Goal: Task Accomplishment & Management: Complete application form

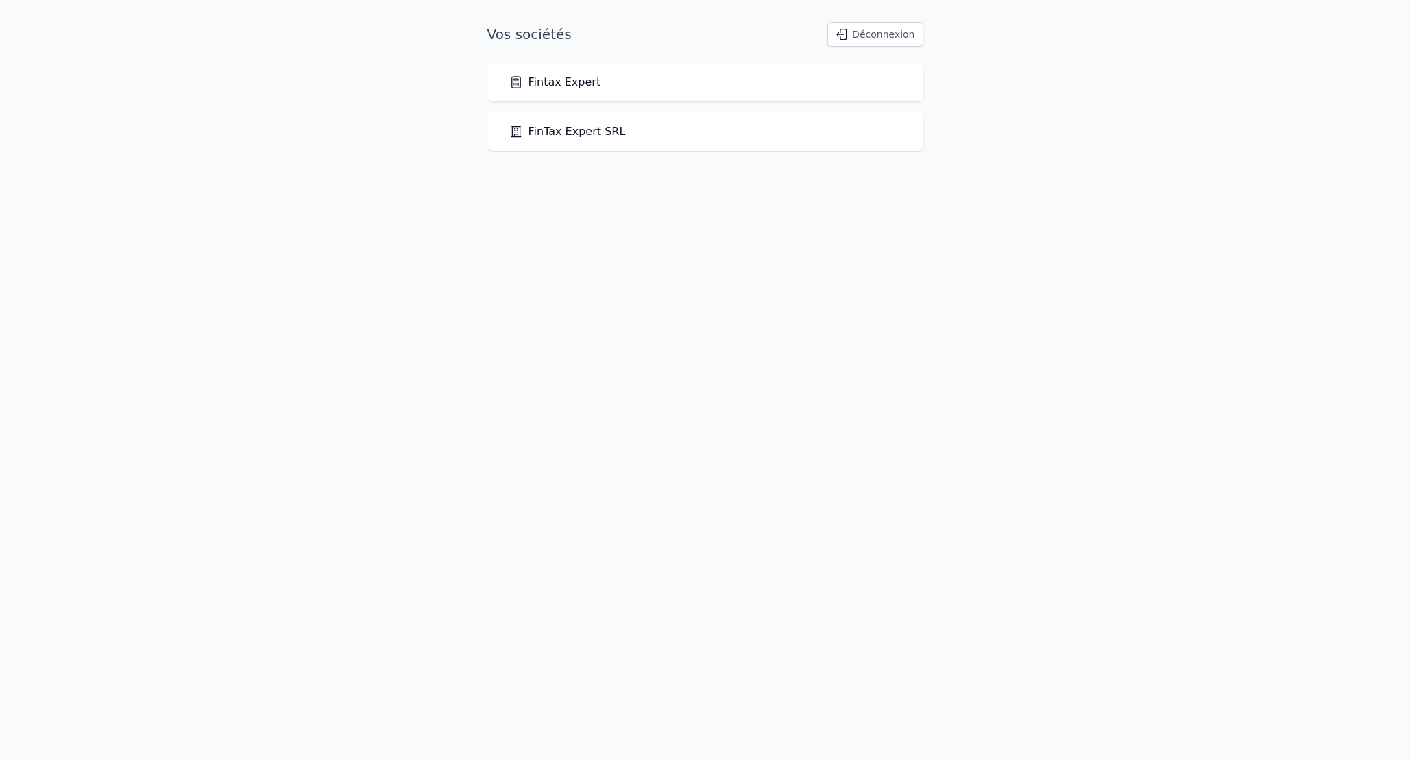
click at [548, 82] on link "Fintax Expert" at bounding box center [555, 82] width 92 height 16
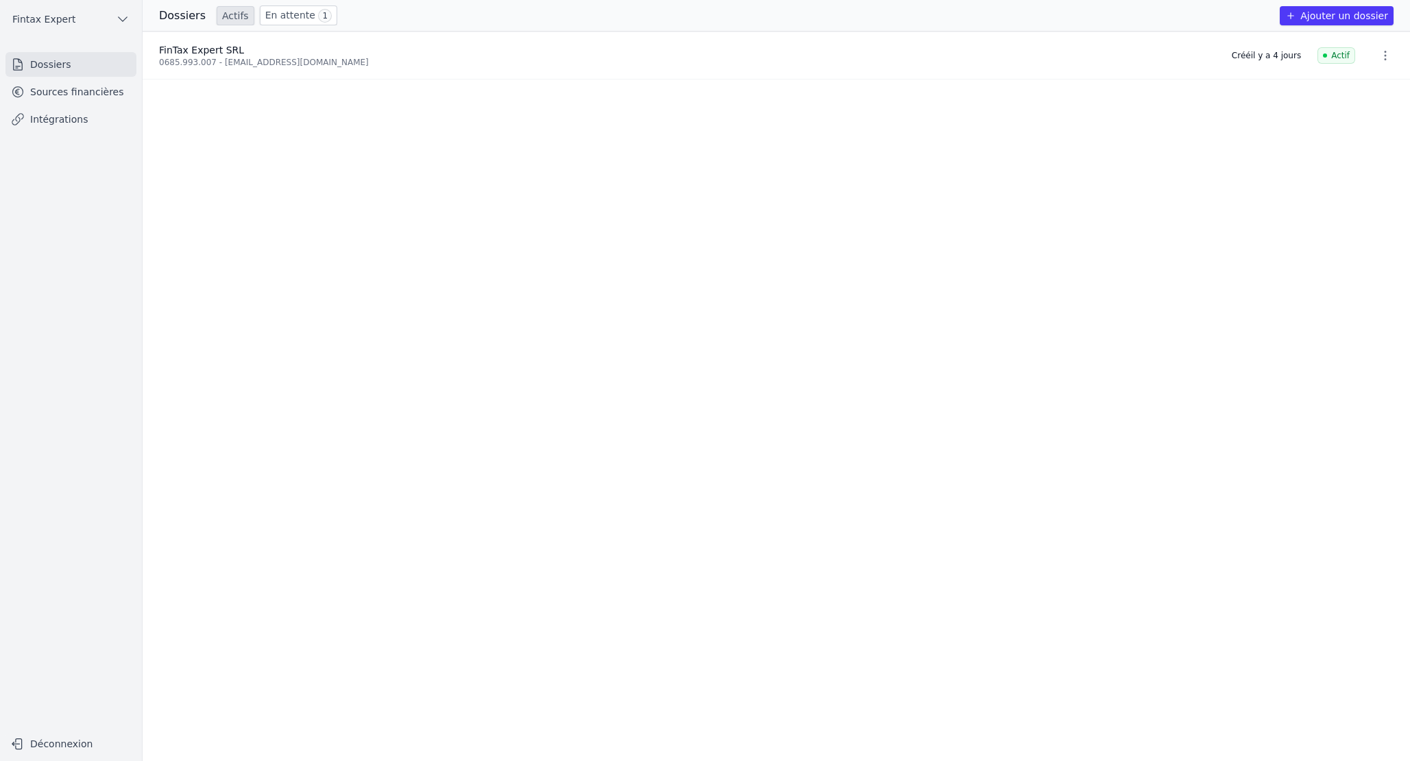
click at [62, 99] on link "Sources financières" at bounding box center [70, 92] width 131 height 25
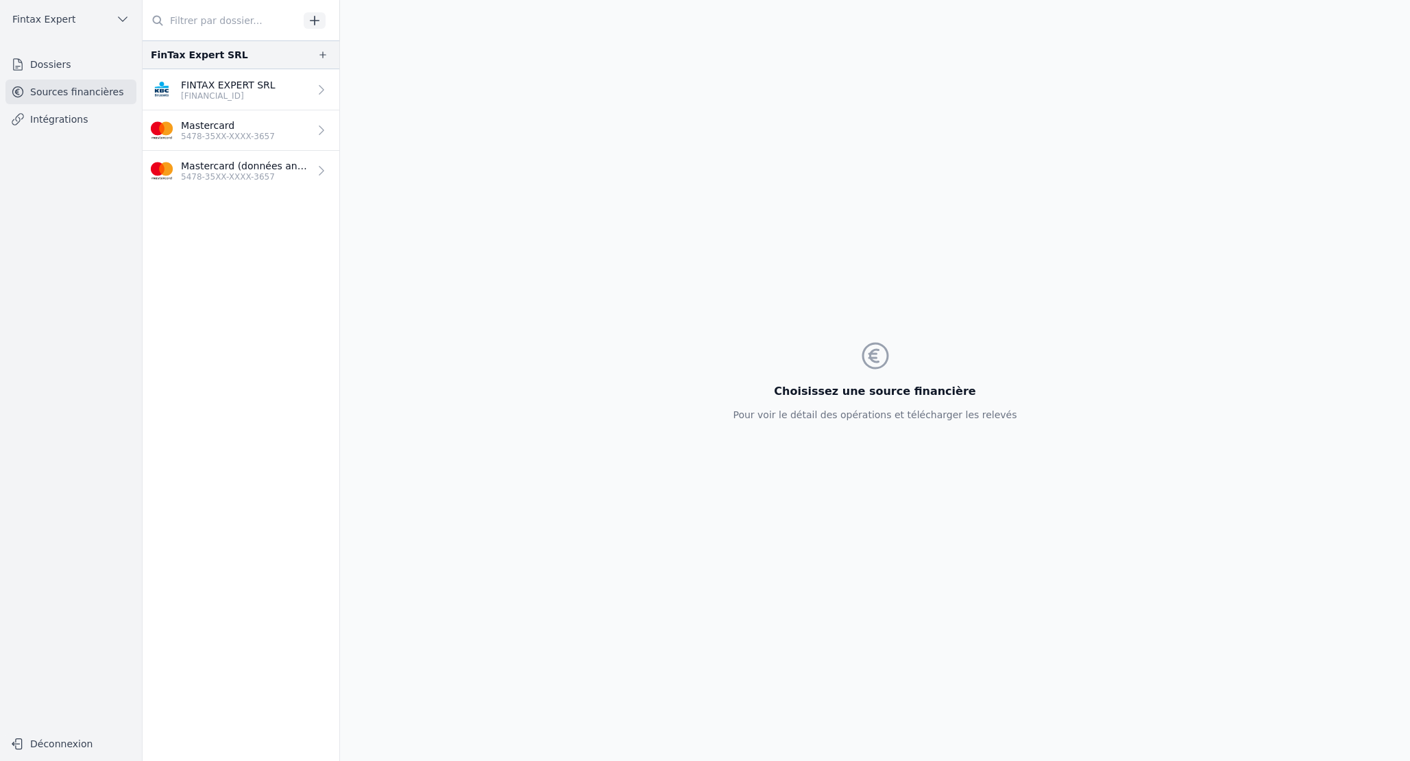
click at [261, 109] on link "FINTAX EXPERT SRL [FINANCIAL_ID]" at bounding box center [241, 89] width 197 height 41
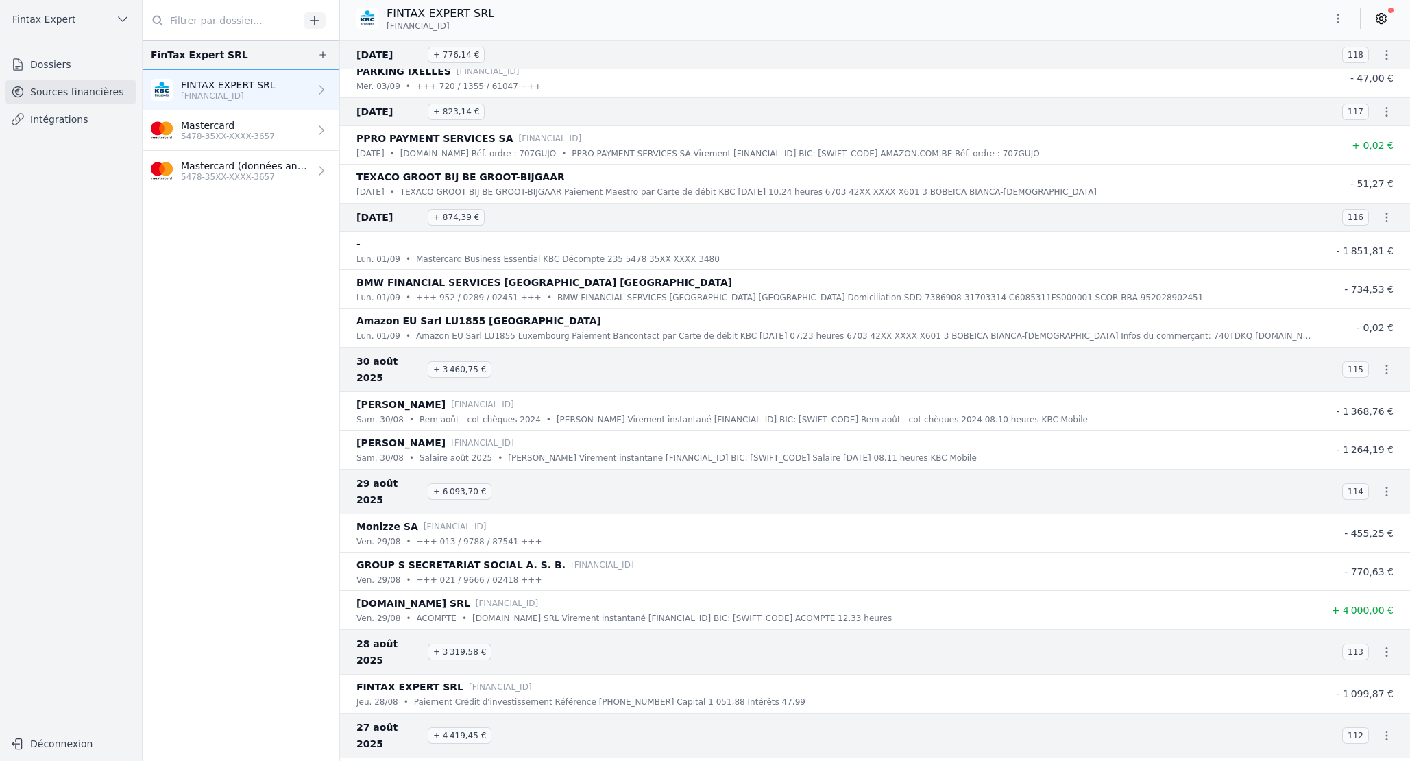
scroll to position [681, 0]
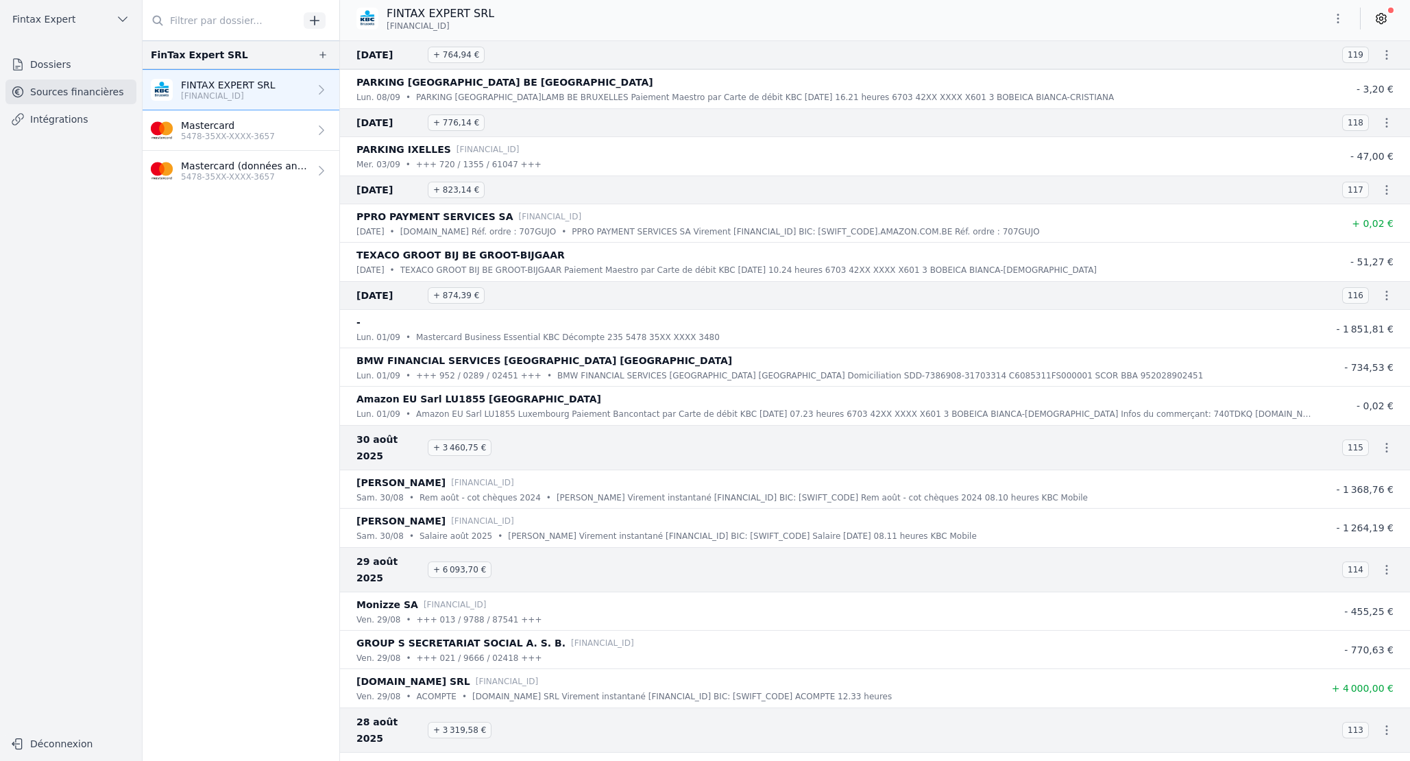
click at [1344, 16] on icon "button" at bounding box center [1338, 19] width 14 height 14
click at [1300, 76] on button "Exporter" at bounding box center [1305, 72] width 99 height 25
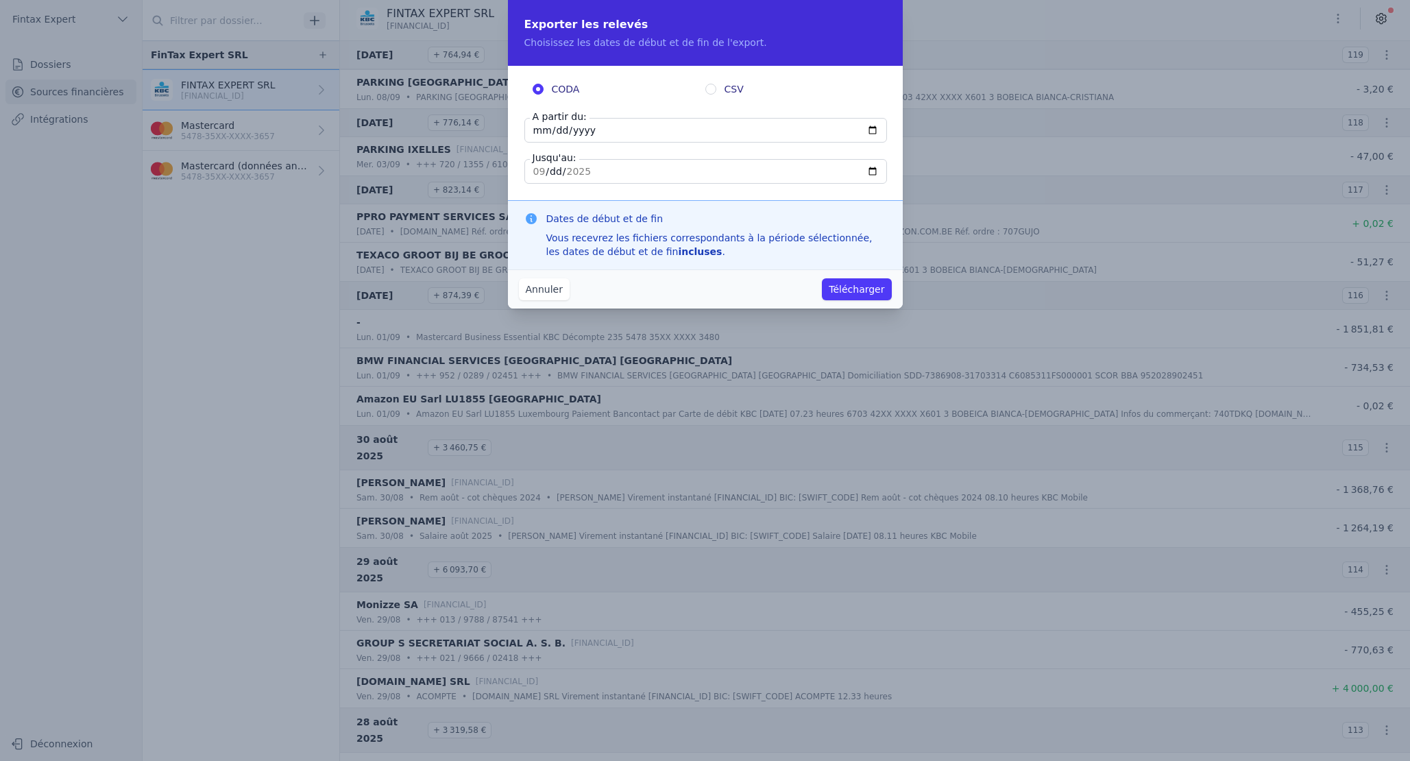
click at [595, 132] on input "[DATE]" at bounding box center [705, 130] width 363 height 25
type input "[DATE]"
click at [543, 289] on button "Annuler" at bounding box center [544, 289] width 51 height 22
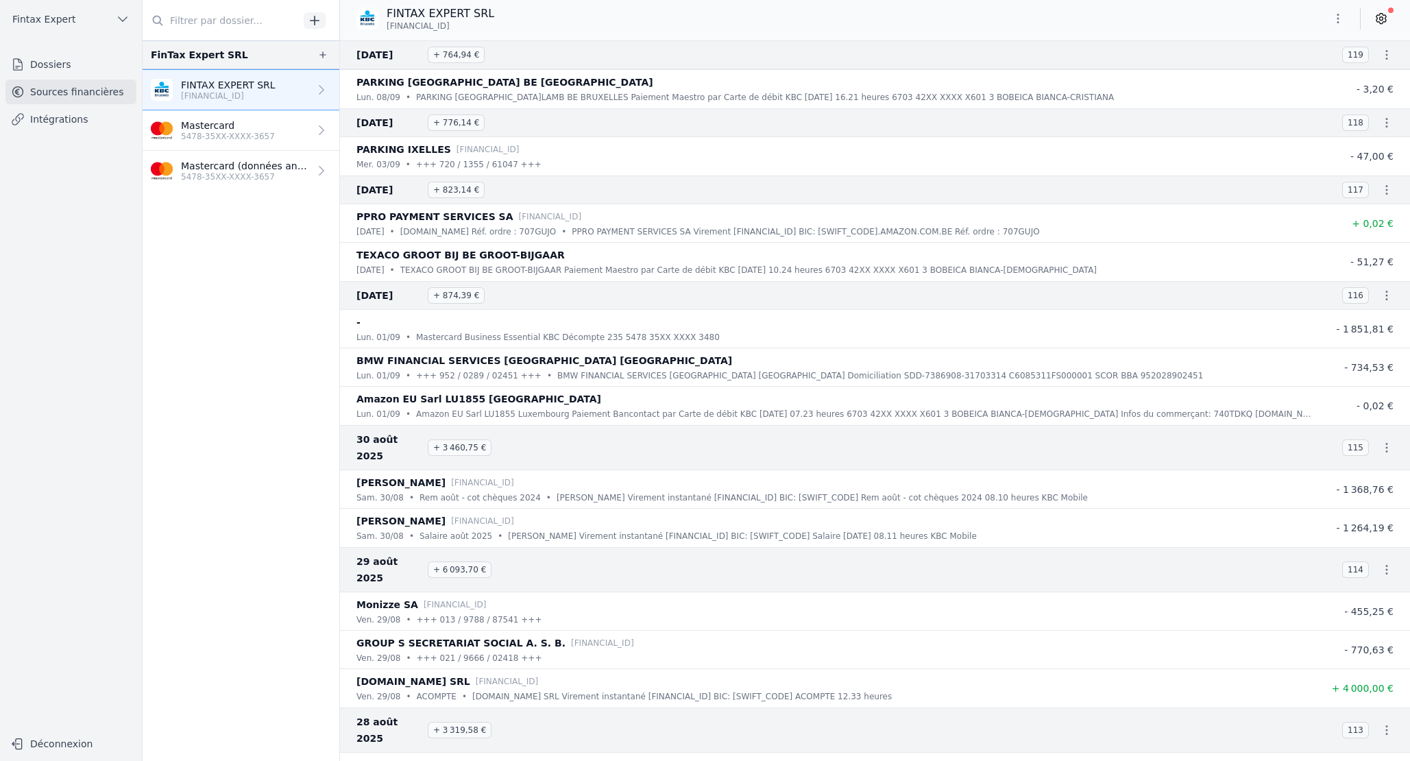
click at [267, 128] on p "Mastercard" at bounding box center [228, 126] width 94 height 14
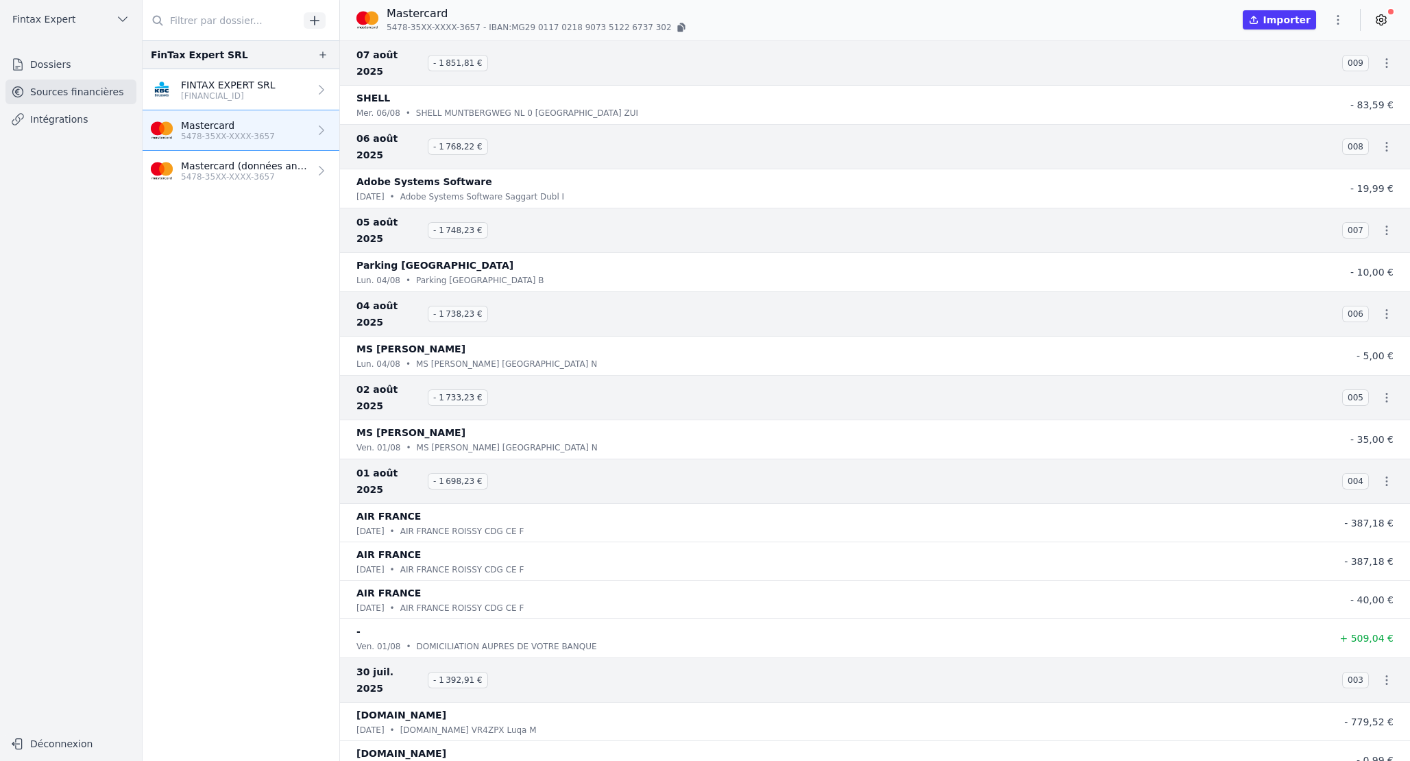
drag, startPoint x: 200, startPoint y: 85, endPoint x: 252, endPoint y: 113, distance: 58.6
click at [200, 85] on p "FINTAX EXPERT SRL" at bounding box center [228, 85] width 95 height 14
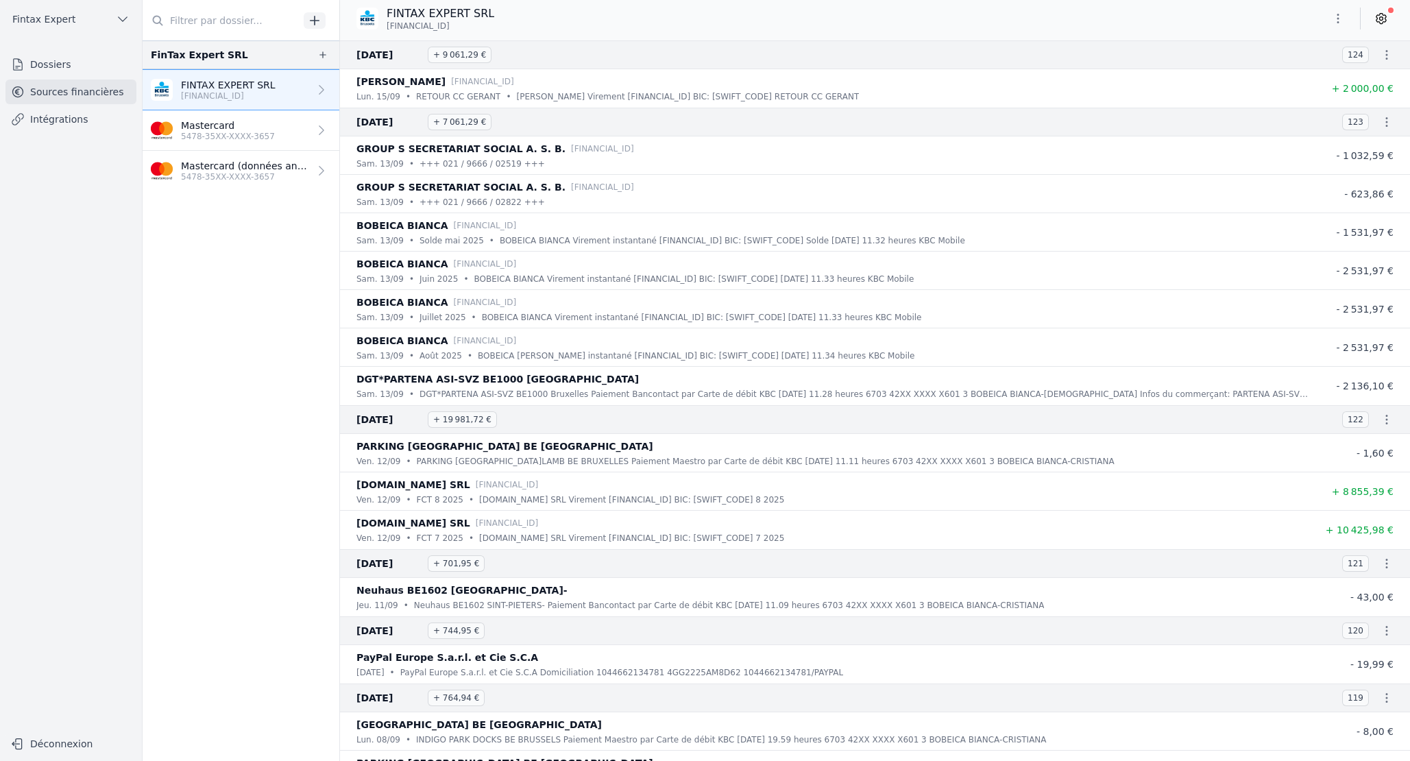
click at [58, 69] on link "Dossiers" at bounding box center [70, 64] width 131 height 25
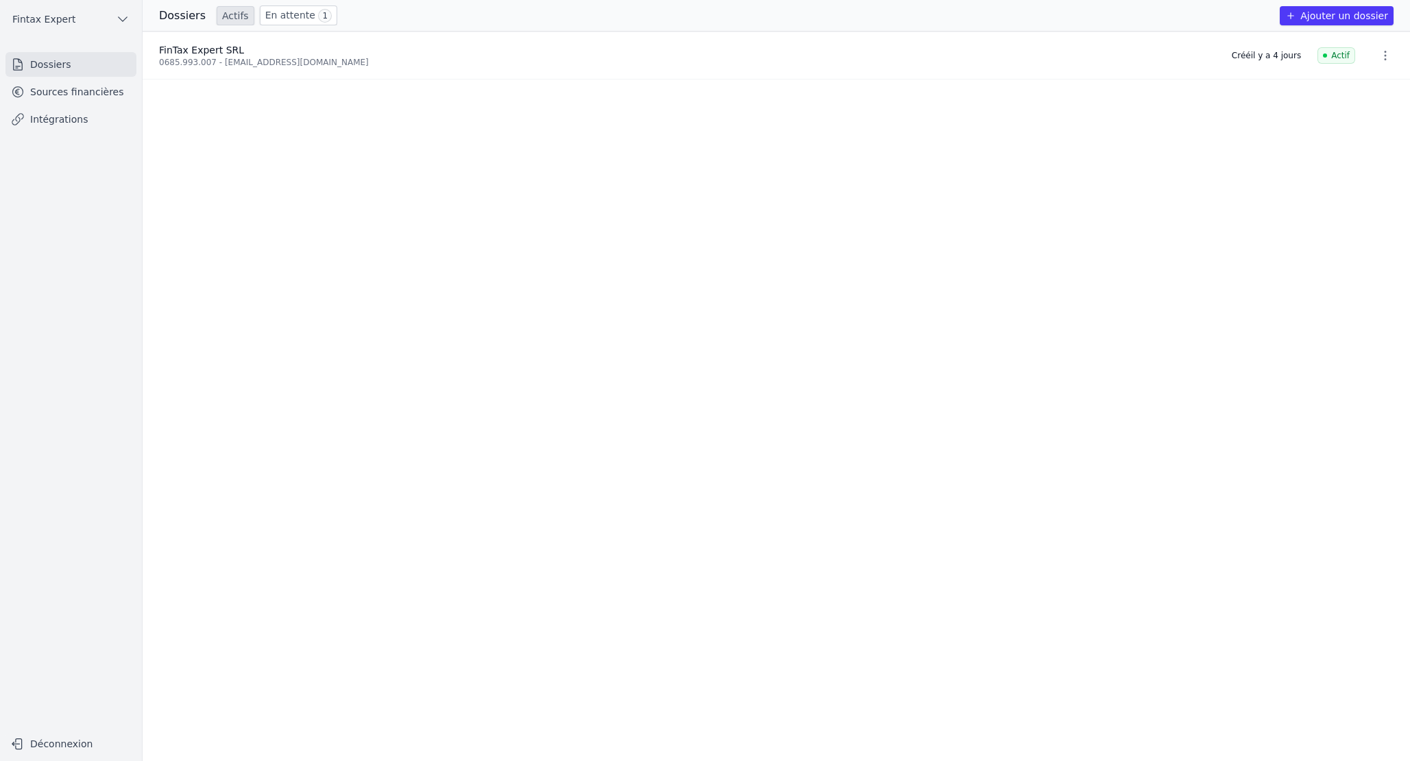
click at [75, 102] on link "Sources financières" at bounding box center [70, 92] width 131 height 25
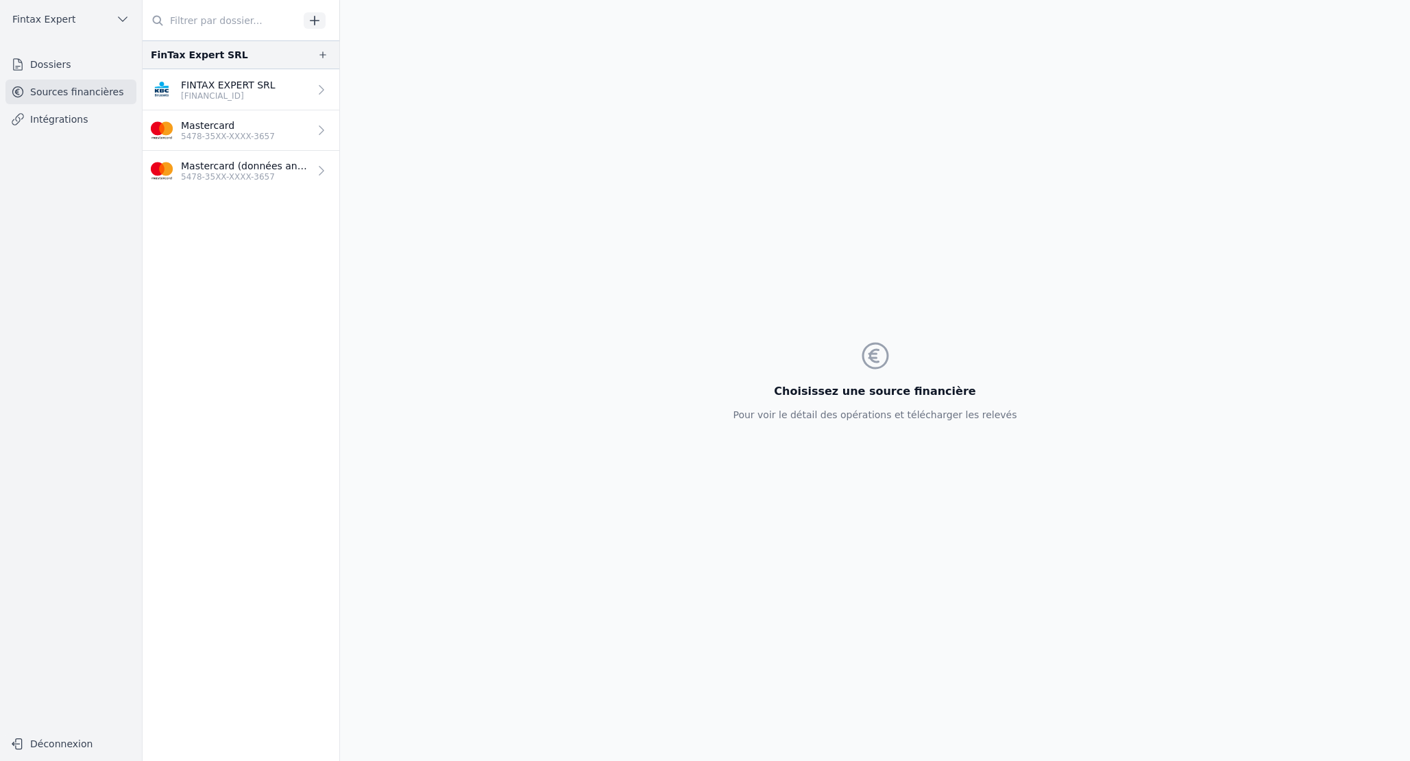
click at [311, 19] on icon "button" at bounding box center [315, 21] width 14 height 14
click at [49, 64] on link "Dossiers" at bounding box center [70, 64] width 131 height 25
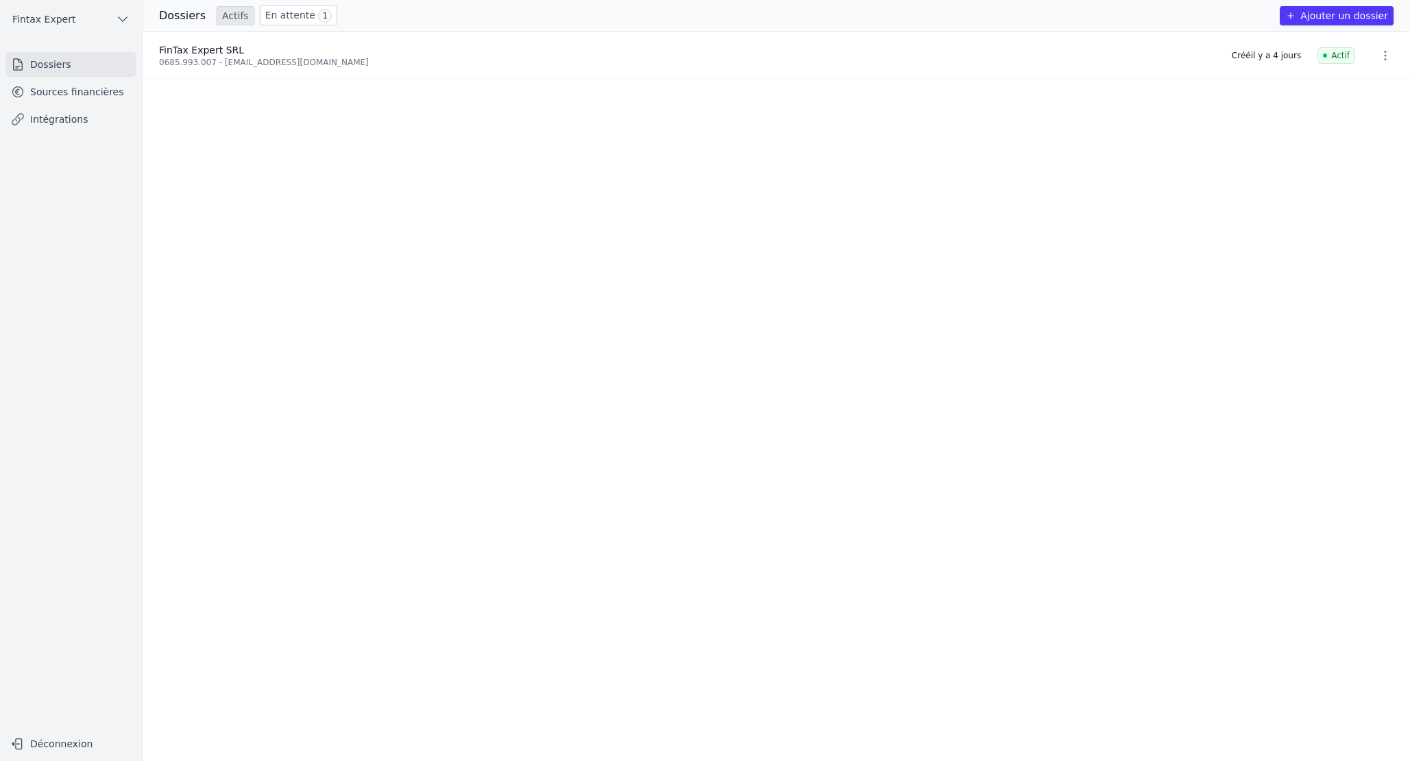
click at [1340, 16] on button "Ajouter un dossier" at bounding box center [1337, 15] width 114 height 19
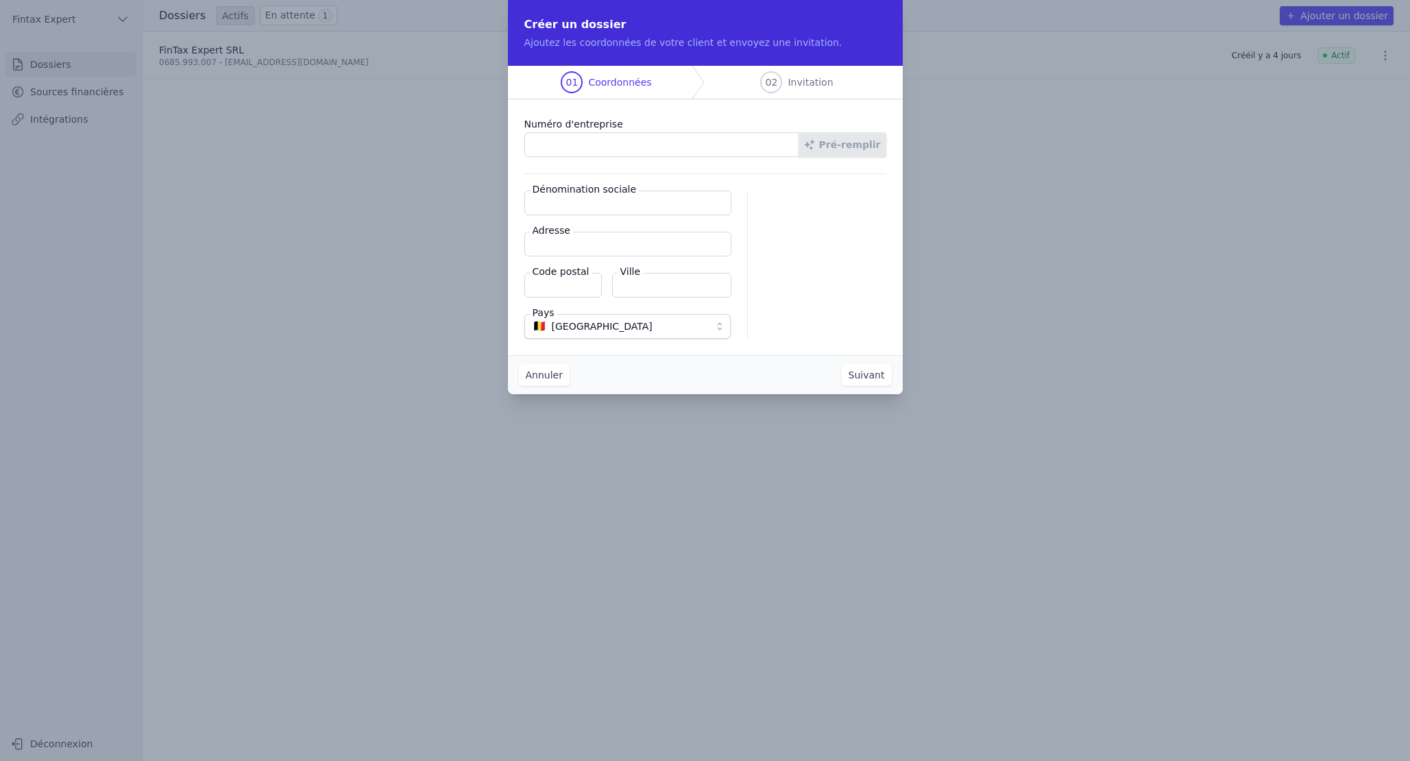
paste input "1009.465.142"
type input "1009.465.142"
click at [849, 138] on button "Pré-remplir" at bounding box center [843, 144] width 88 height 25
type input "CMA CONCRIT SRL"
type input "Rue du Busselenberg 28/004"
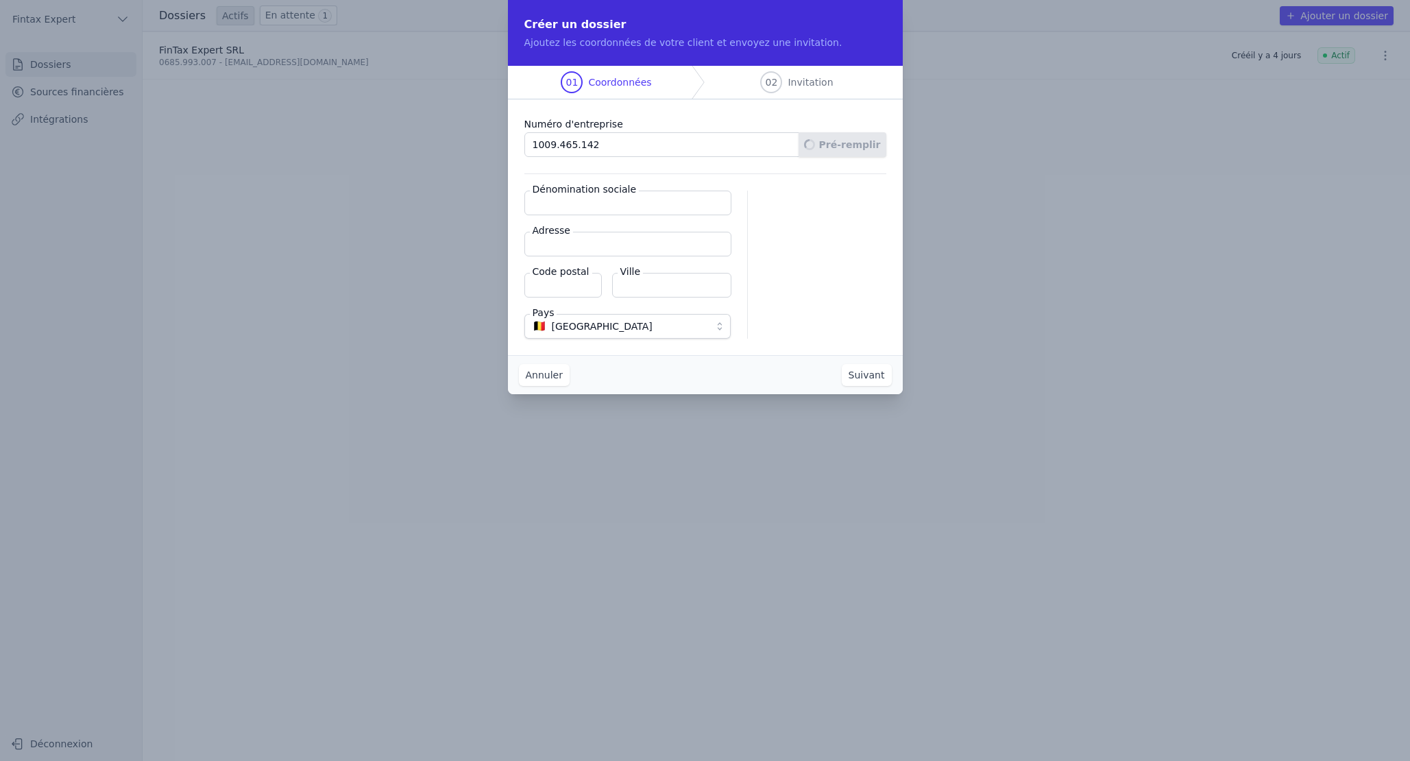
type input "1070"
type input "Anderlecht"
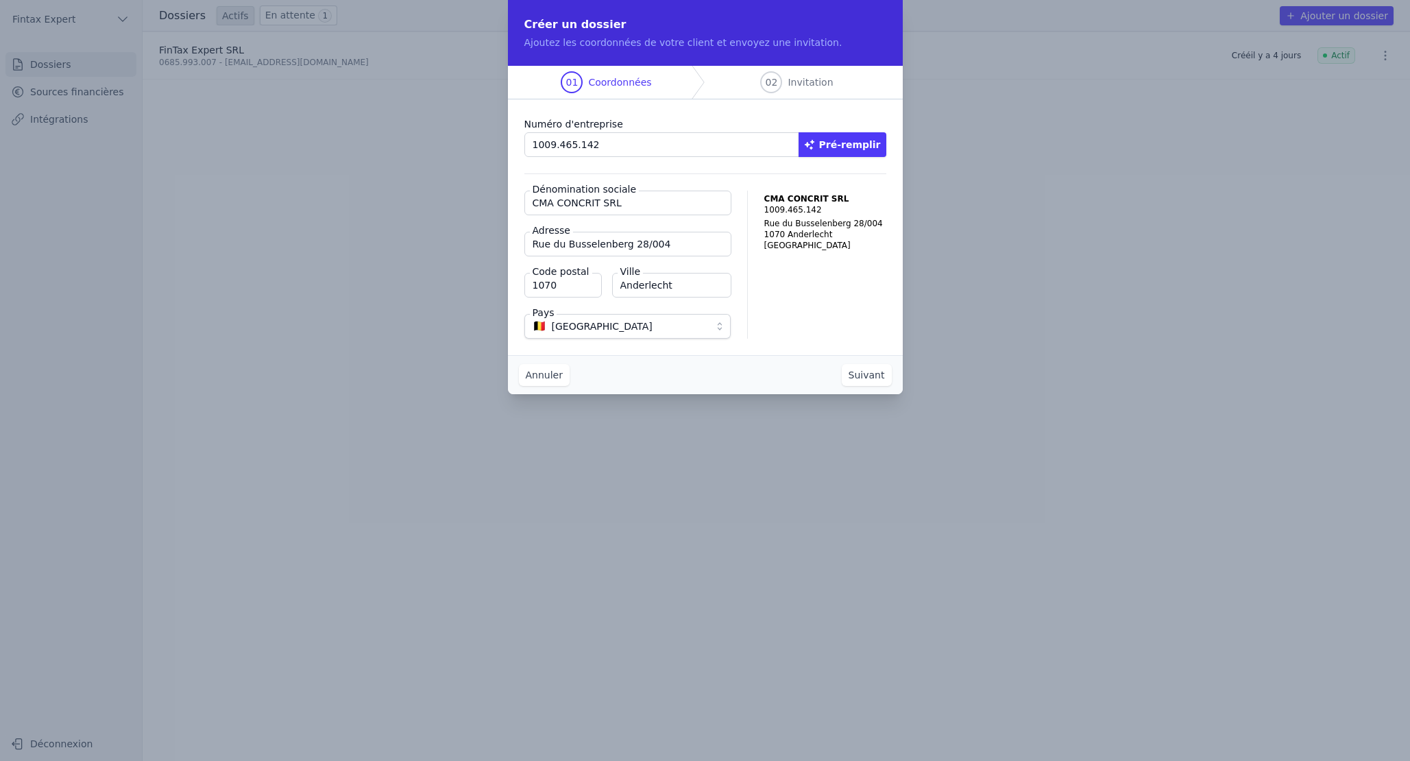
click at [871, 378] on button "Suivant" at bounding box center [867, 375] width 50 height 22
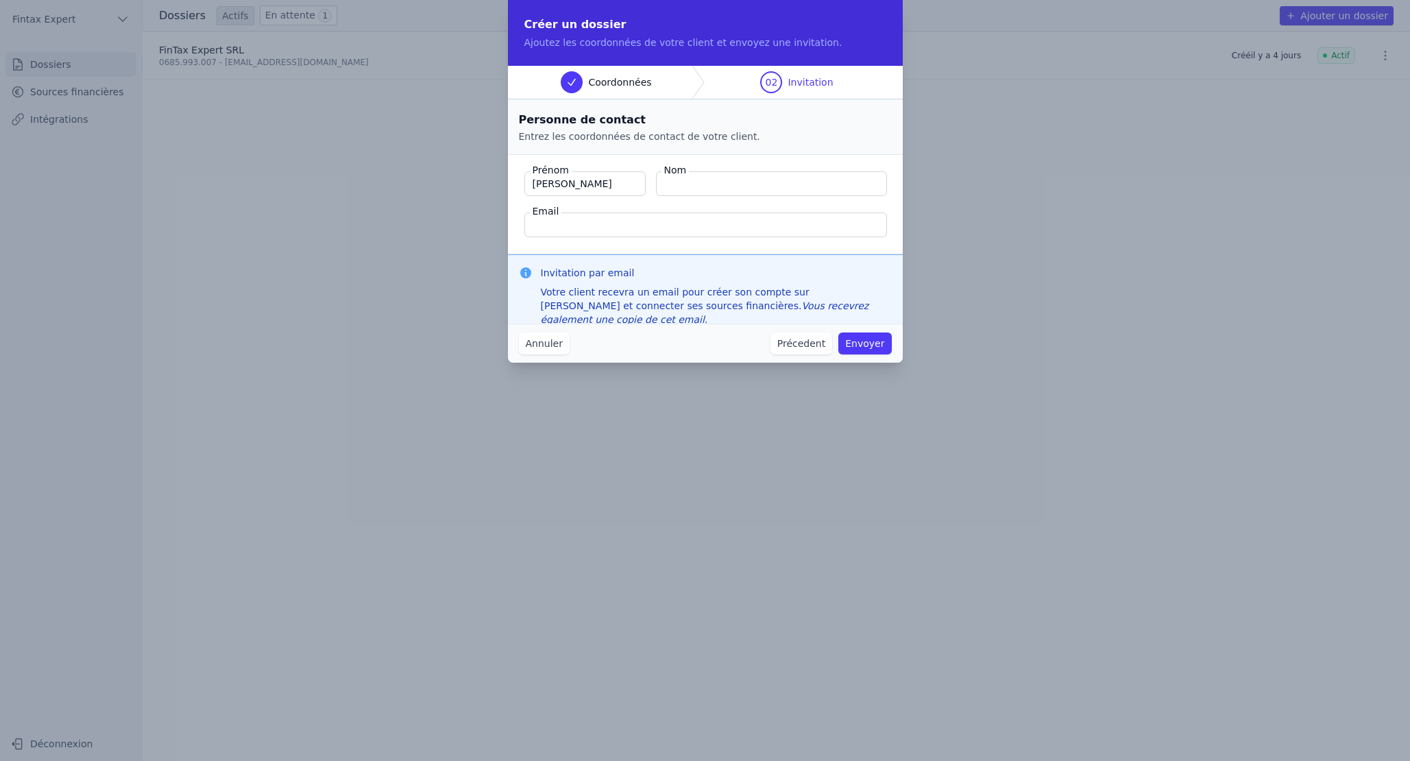
type input "[PERSON_NAME]"
type input "Calota"
type input "V"
paste input "1009465142"
drag, startPoint x: 609, startPoint y: 228, endPoint x: 491, endPoint y: 219, distance: 118.9
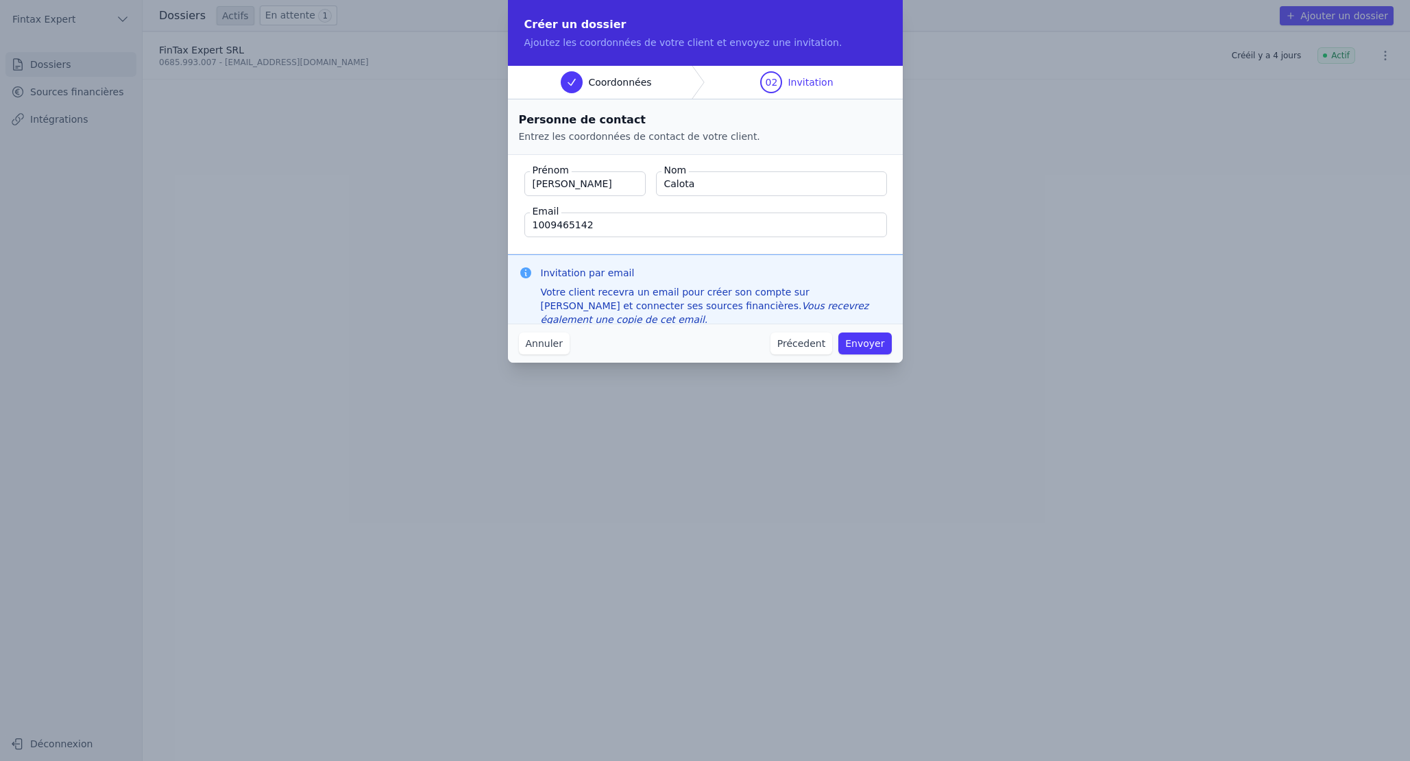
click at [491, 219] on div "Créer un dossier Ajoutez les coordonnées de votre client et envoyez une invitat…" at bounding box center [705, 380] width 1410 height 761
paste input "[EMAIL_ADDRESS][DOMAIN_NAME]"
type input "[EMAIL_ADDRESS][DOMAIN_NAME]"
click at [868, 343] on button "Envoyer" at bounding box center [864, 343] width 53 height 22
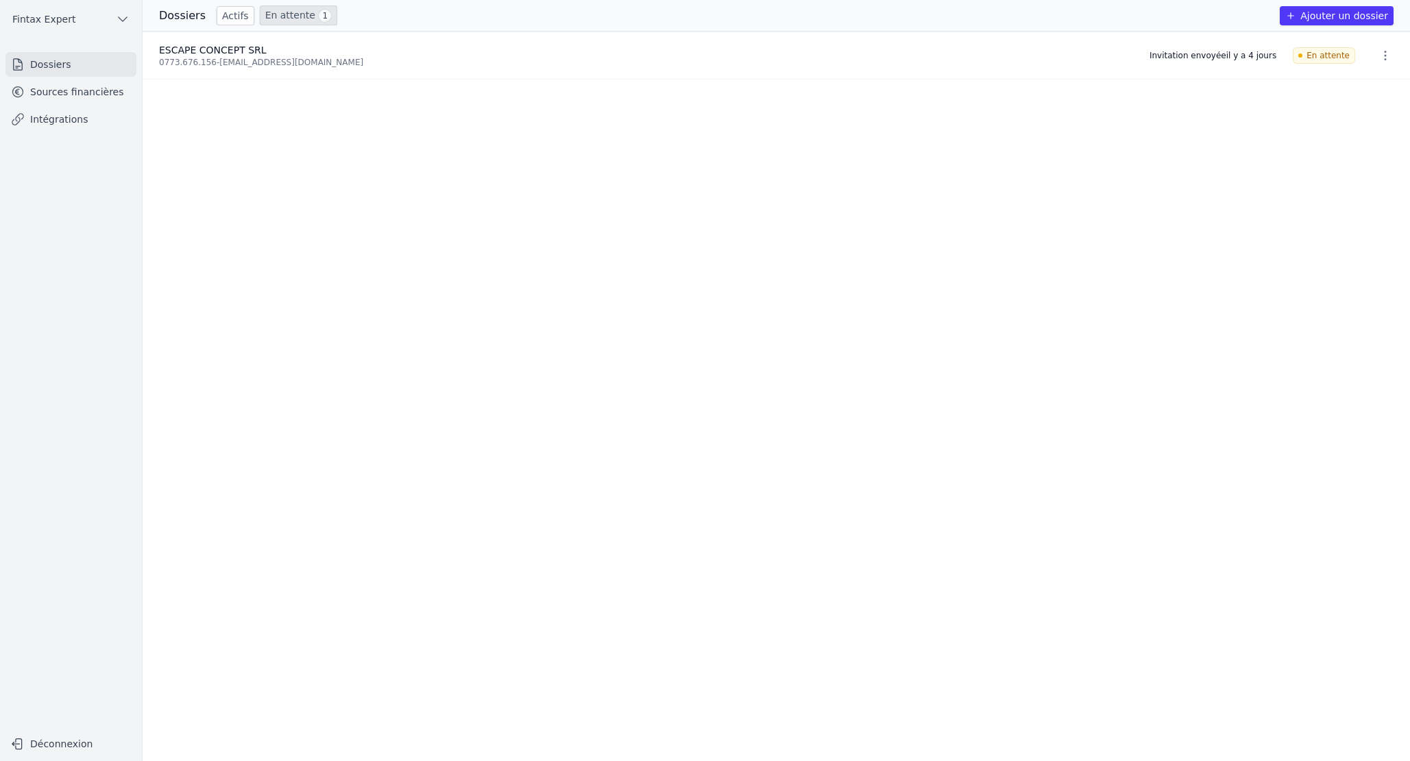
click at [66, 92] on link "Sources financières" at bounding box center [70, 92] width 131 height 25
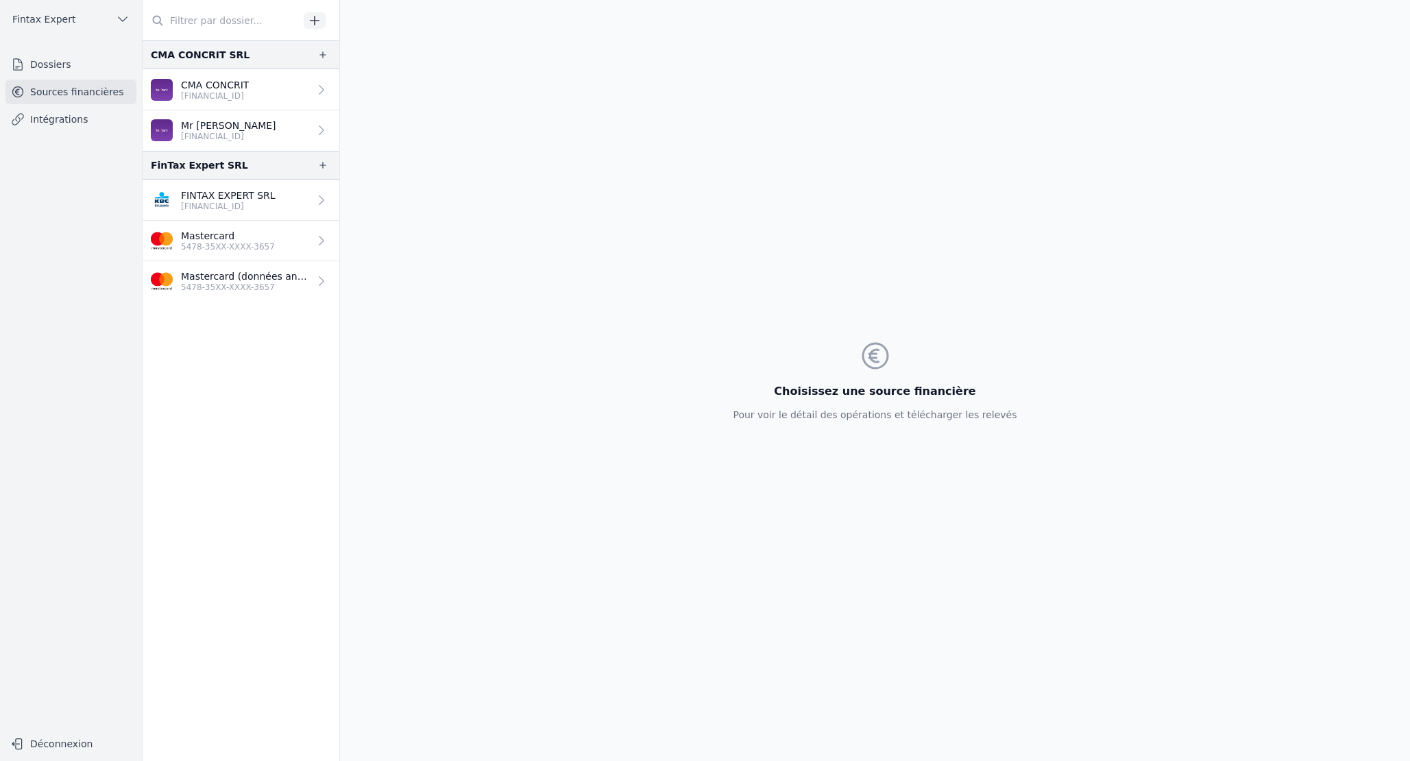
click at [247, 84] on p "CMA CONCRIT" at bounding box center [215, 85] width 68 height 14
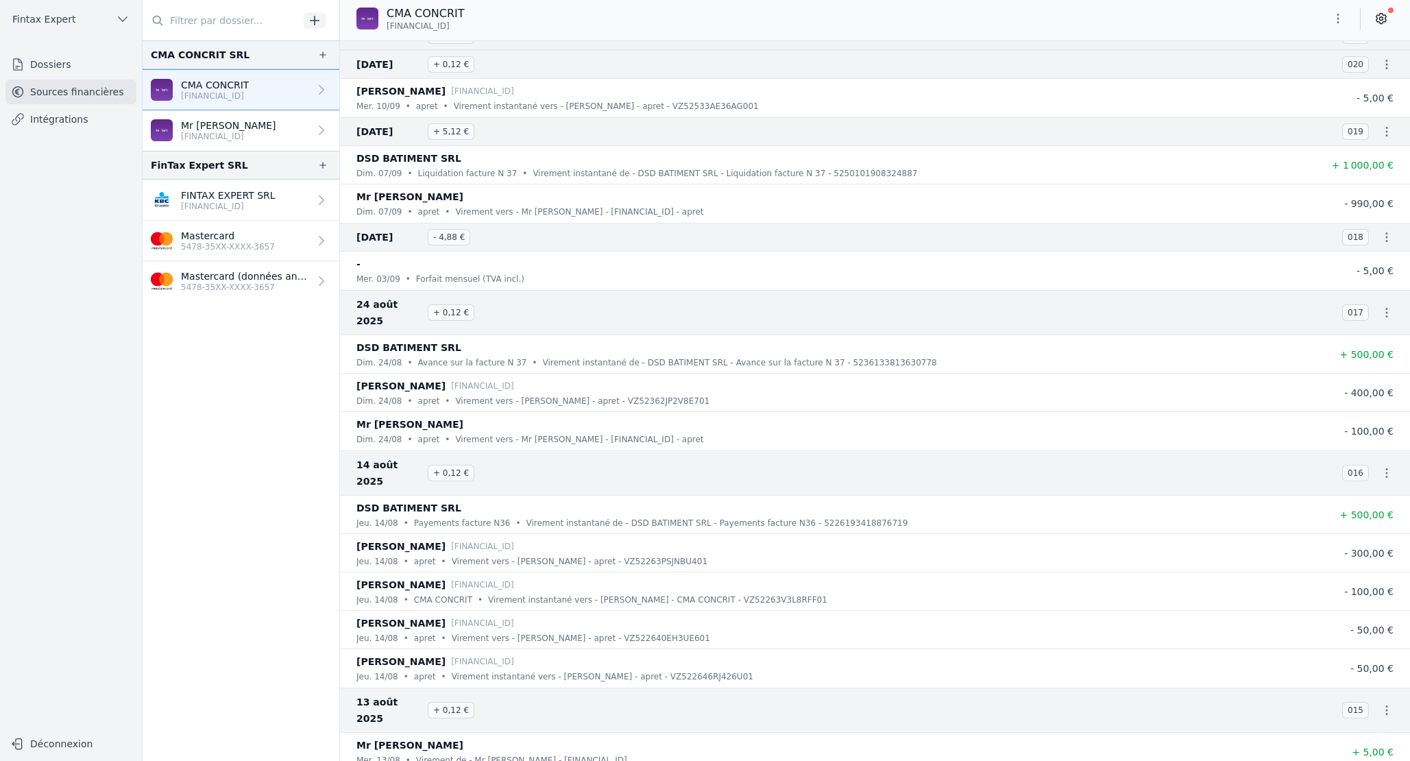
scroll to position [114, 0]
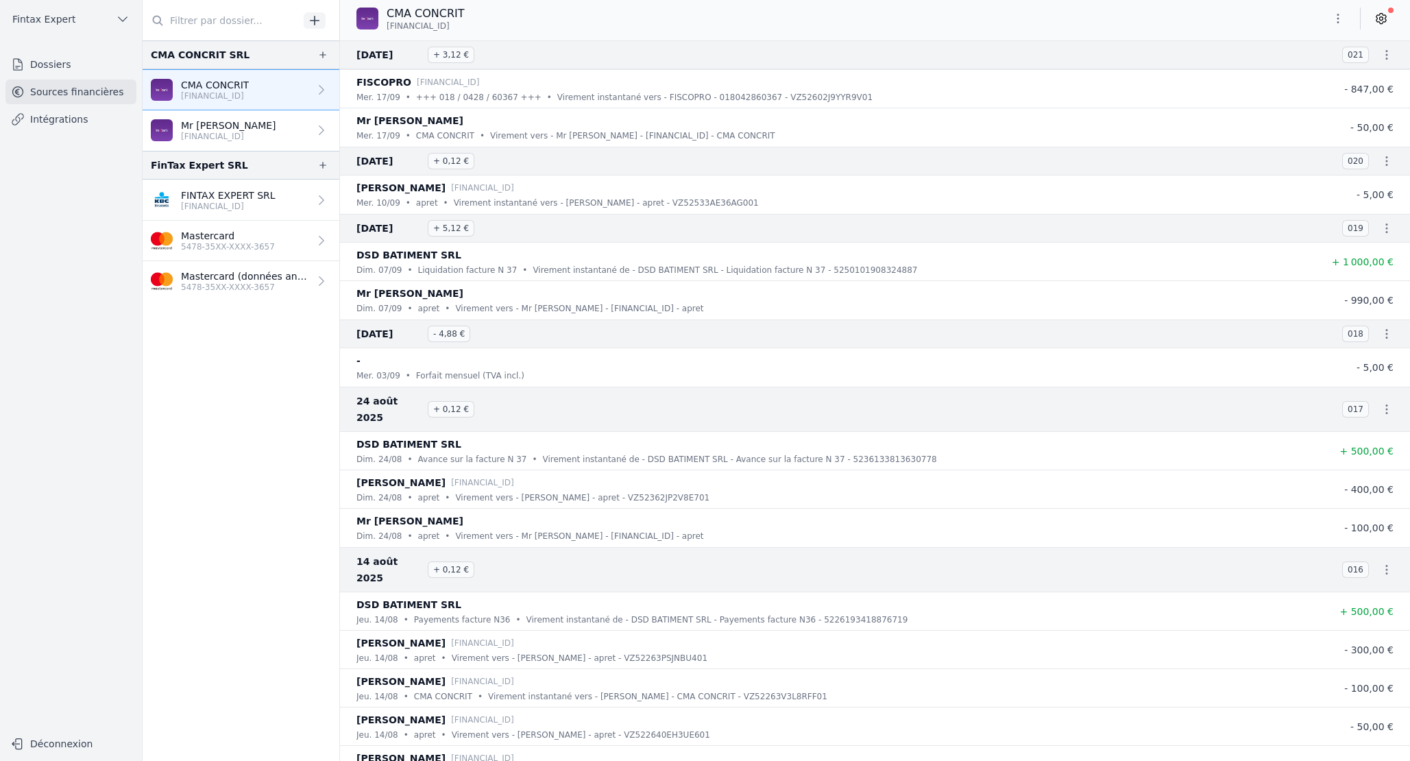
click at [208, 127] on p "[PERSON_NAME]" at bounding box center [228, 126] width 95 height 14
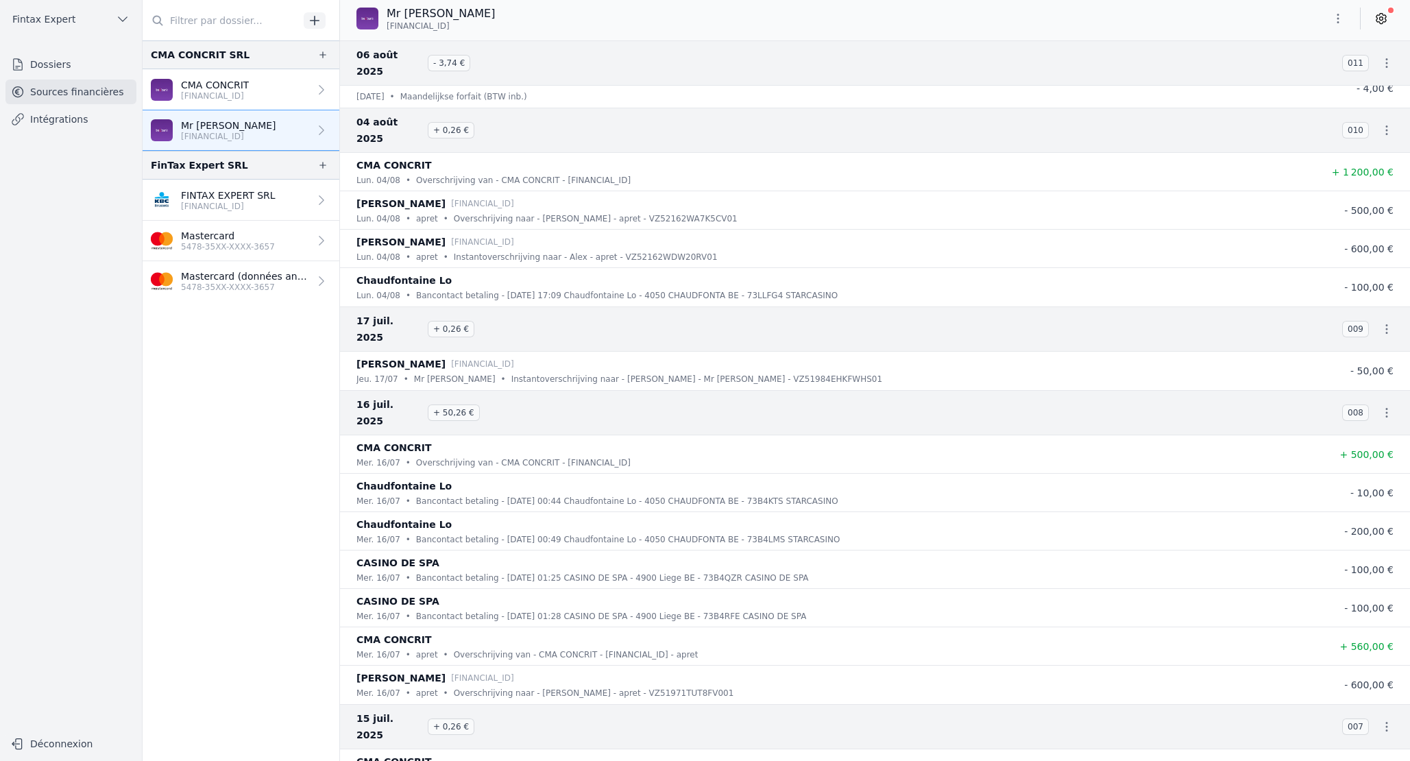
scroll to position [4025, 0]
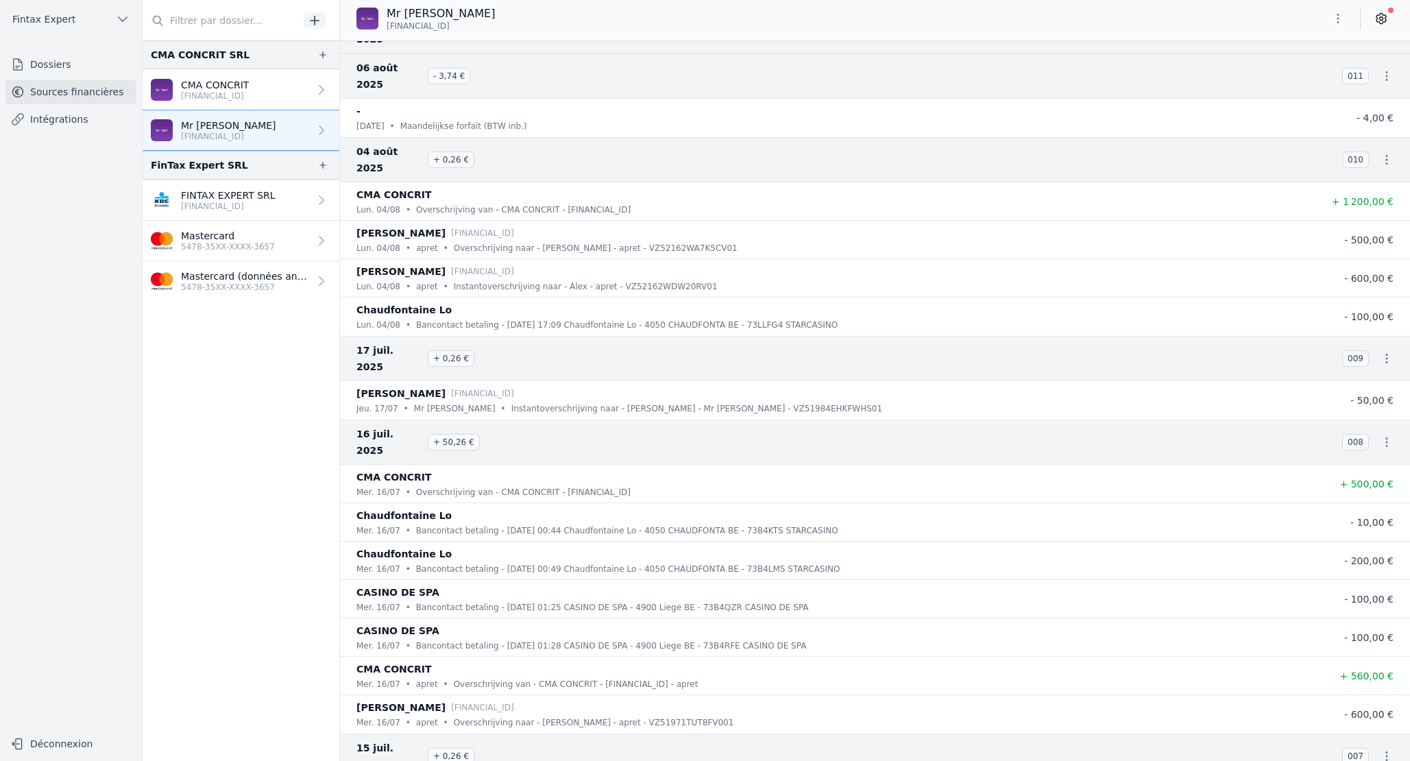
click at [228, 90] on p "BE31 9502 1245 1755" at bounding box center [215, 95] width 68 height 11
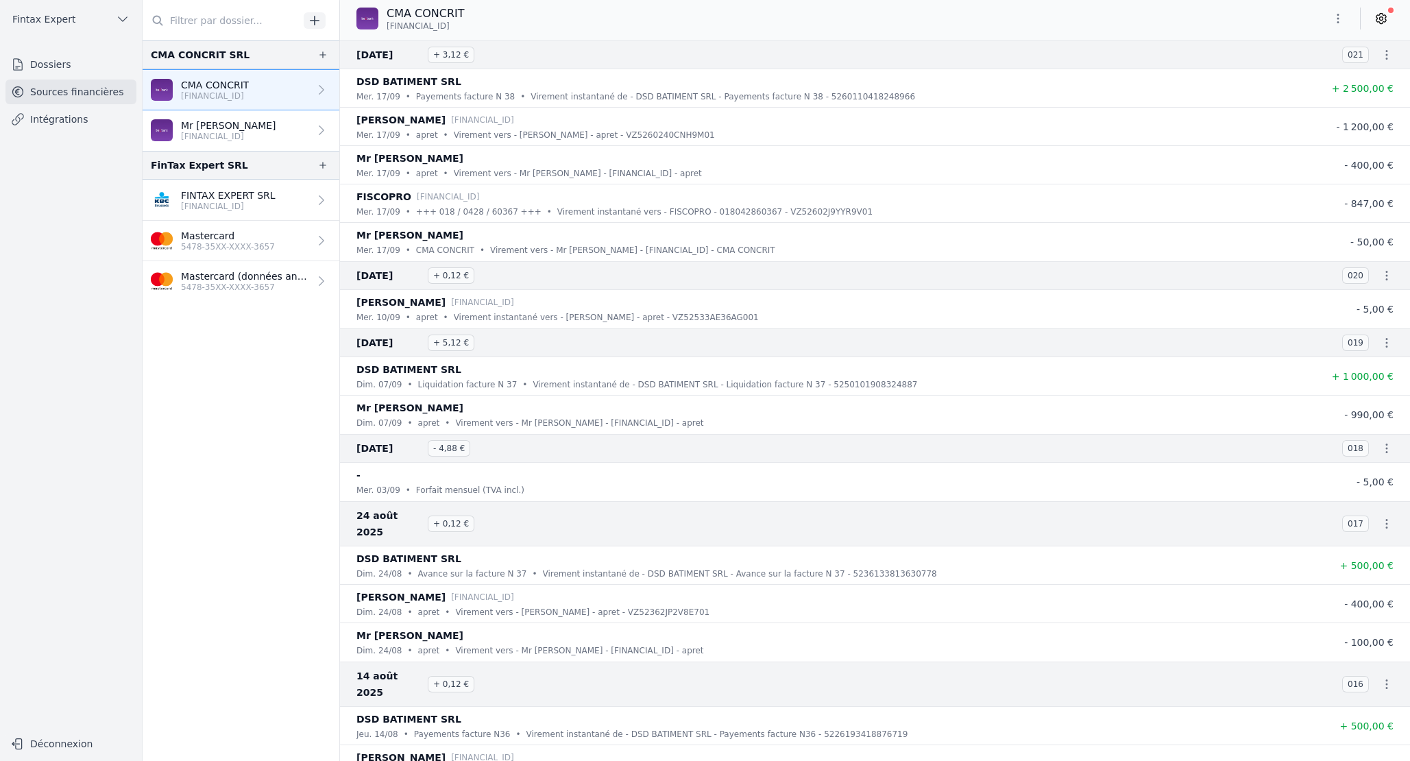
click at [1335, 13] on icon "button" at bounding box center [1338, 19] width 14 height 14
click at [1315, 75] on button "Exporter" at bounding box center [1305, 72] width 99 height 25
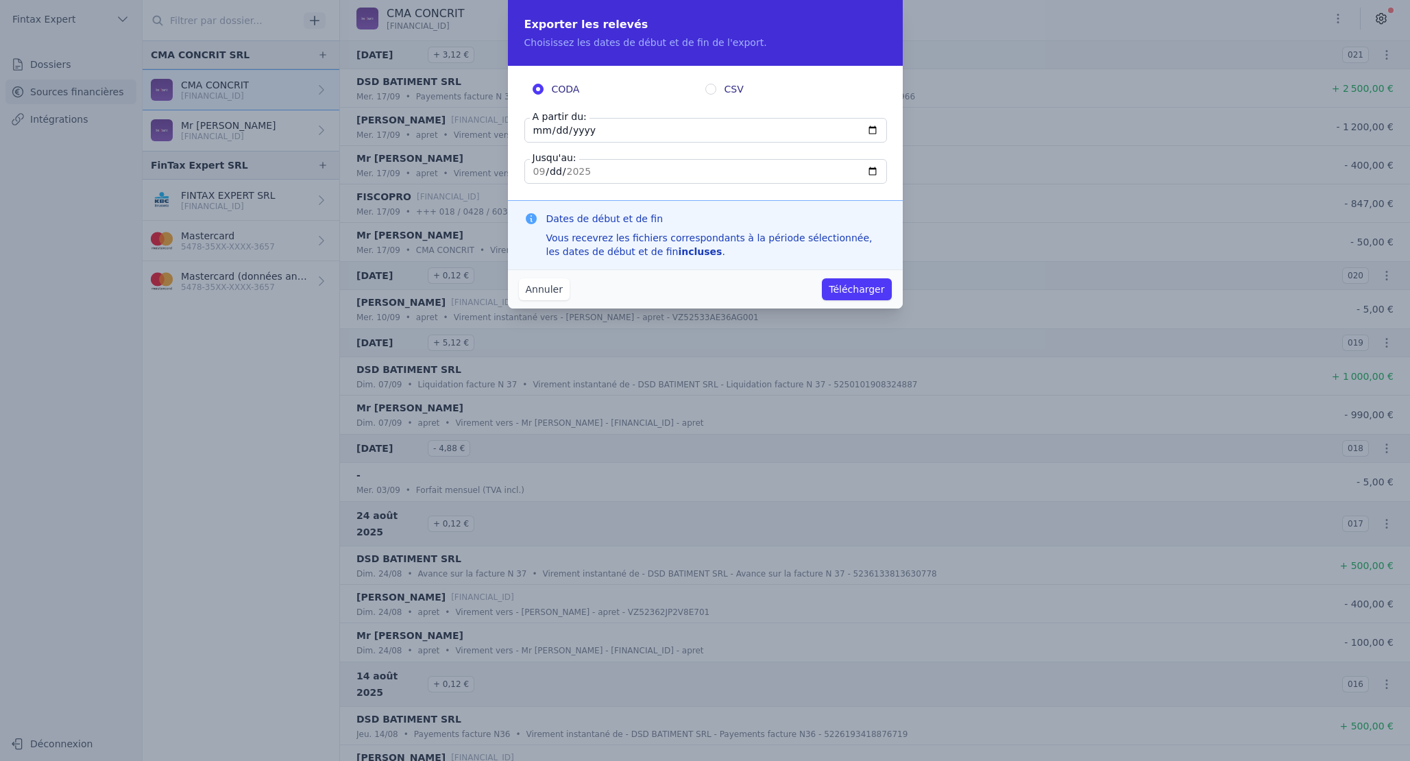
drag, startPoint x: 603, startPoint y: 131, endPoint x: 526, endPoint y: 133, distance: 76.8
click at [526, 133] on input "2025-09-17" at bounding box center [705, 130] width 363 height 25
type input "2024-02-01"
type input "2025-09-03"
type input "2024-12-31"
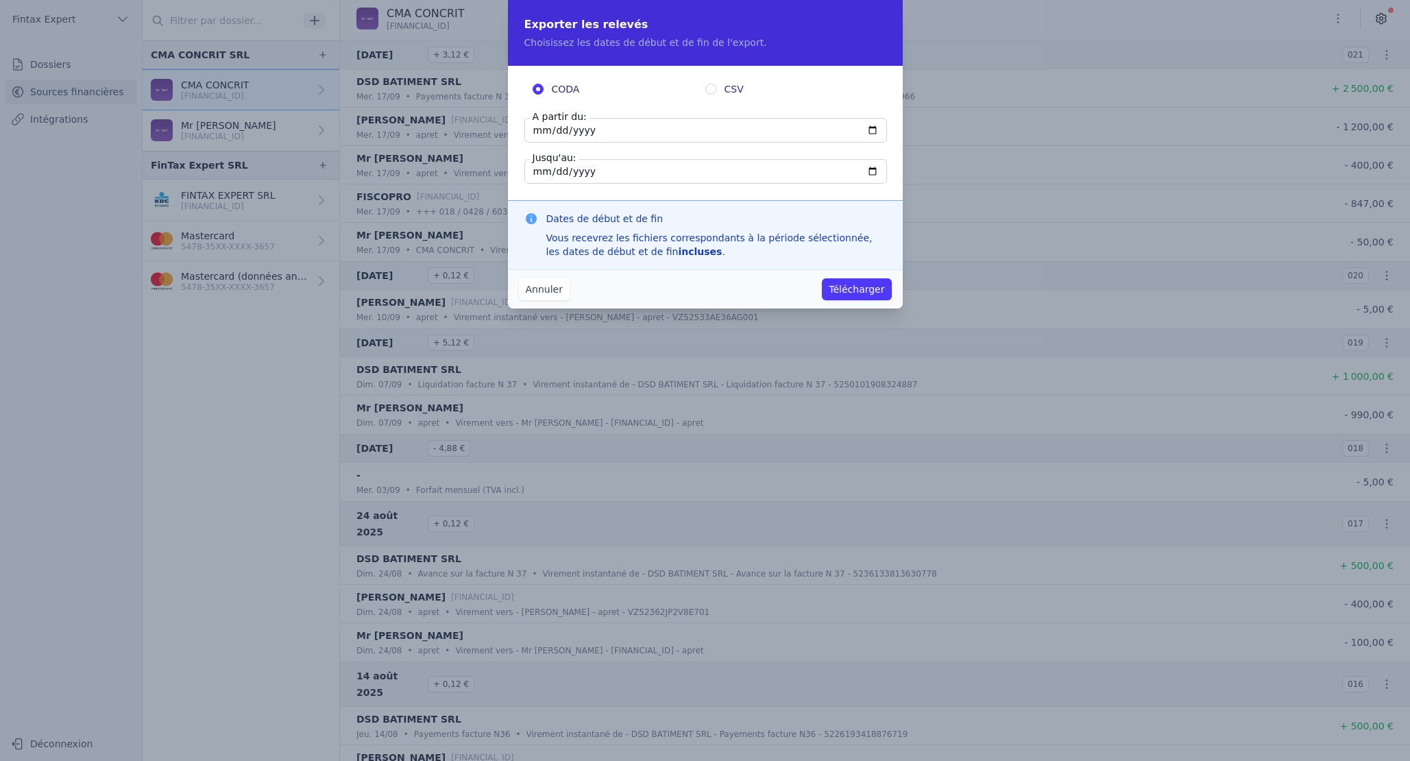
click at [872, 293] on button "Télécharger" at bounding box center [856, 289] width 69 height 22
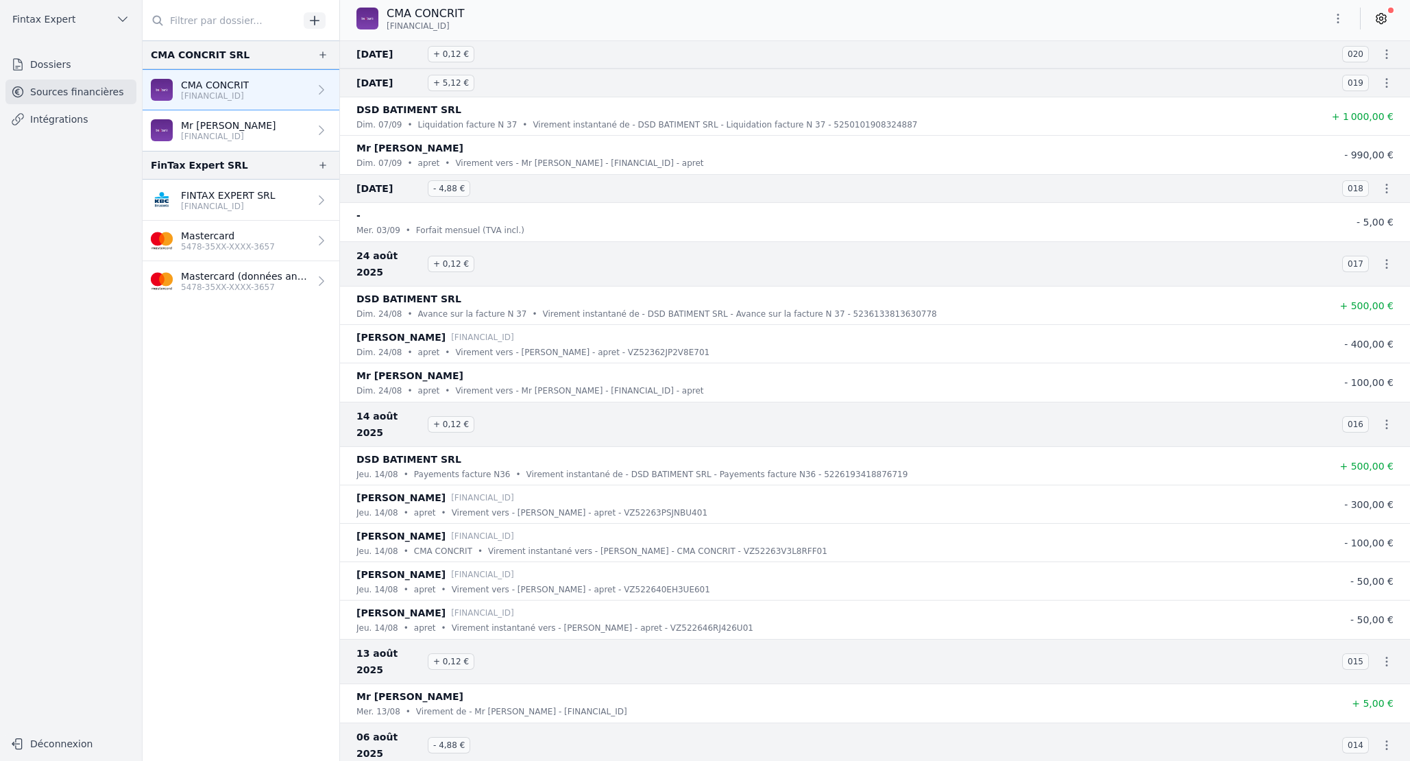
scroll to position [51, 0]
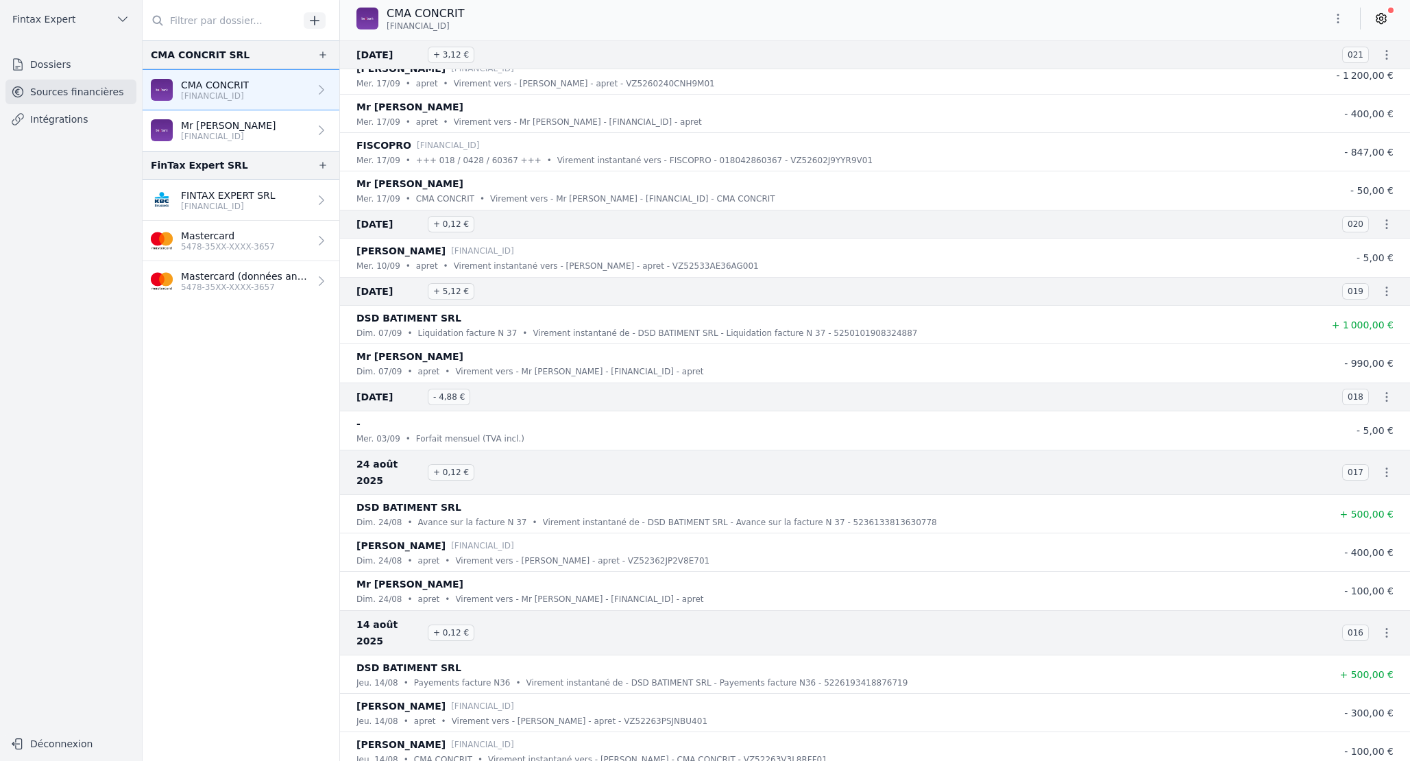
click at [1340, 16] on icon "button" at bounding box center [1338, 19] width 14 height 14
click at [1320, 73] on button "Exporter" at bounding box center [1305, 72] width 99 height 25
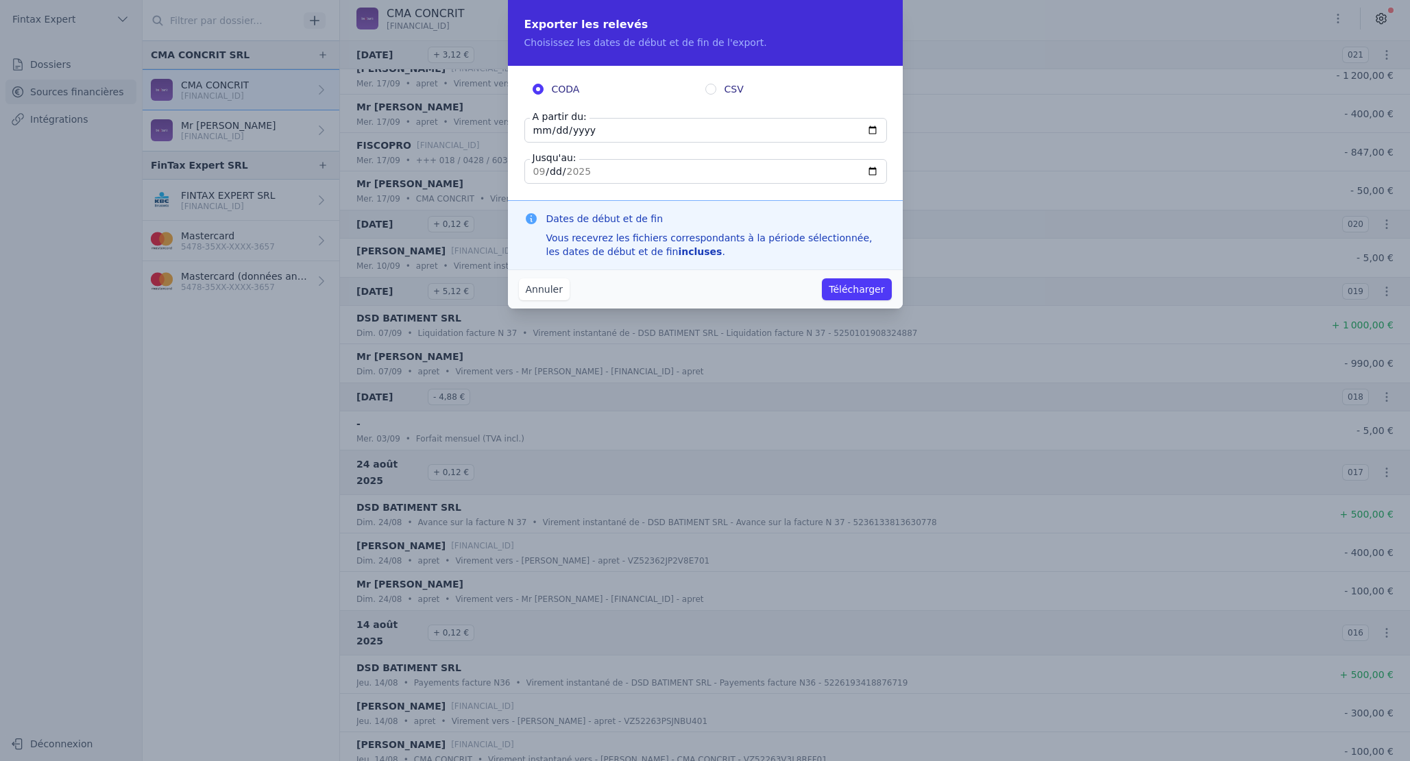
click at [538, 134] on input "2025-09-17" at bounding box center [705, 130] width 363 height 25
type input "2024-07-03"
type input "2025-09-03"
type input "2024-12-31"
click at [848, 289] on button "Télécharger" at bounding box center [856, 289] width 69 height 22
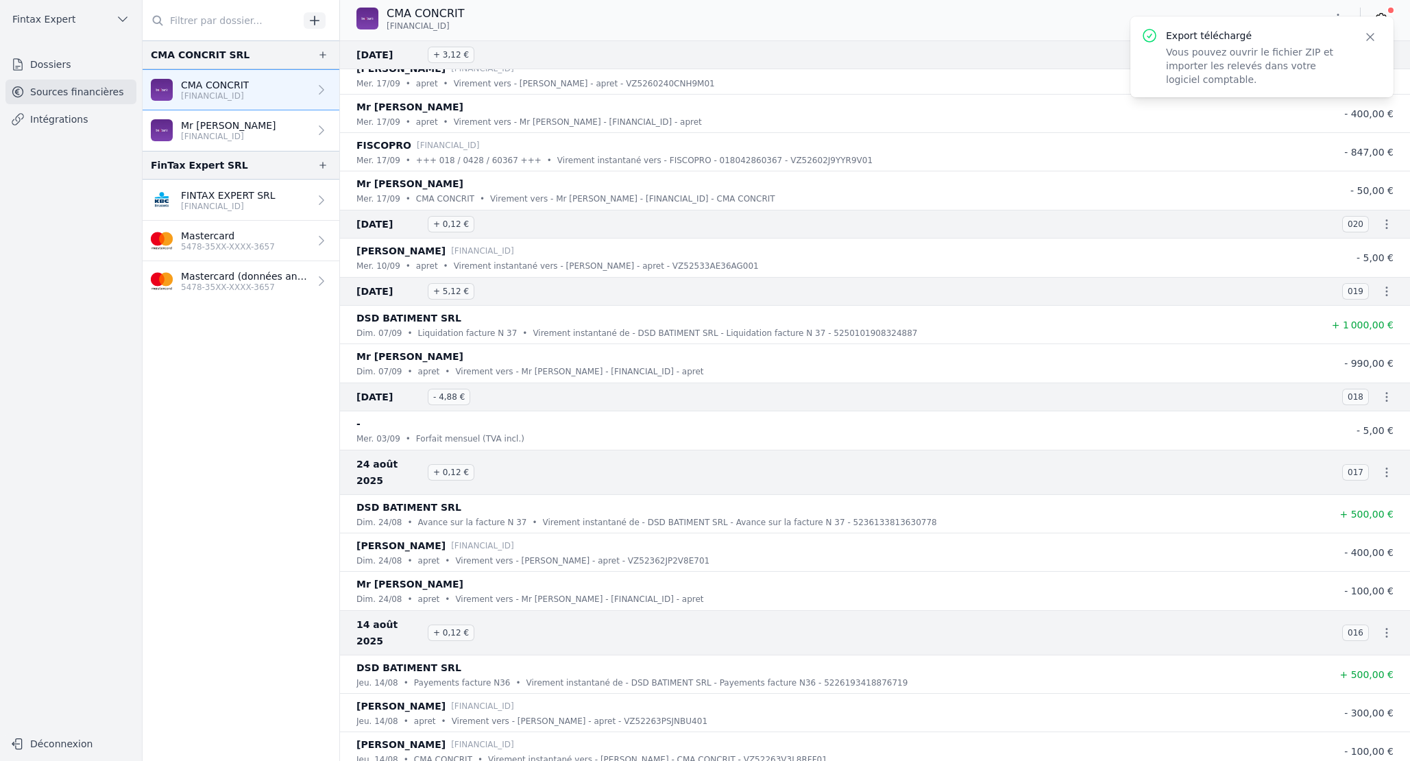
click at [1076, 25] on div "CMA CONCRIT BE31 9502 1245 1755" at bounding box center [875, 18] width 1070 height 26
click at [1368, 36] on icon "button" at bounding box center [1371, 37] width 14 height 14
click at [1344, 20] on icon "button" at bounding box center [1338, 19] width 14 height 14
click at [1285, 75] on button "Exporter" at bounding box center [1305, 72] width 99 height 25
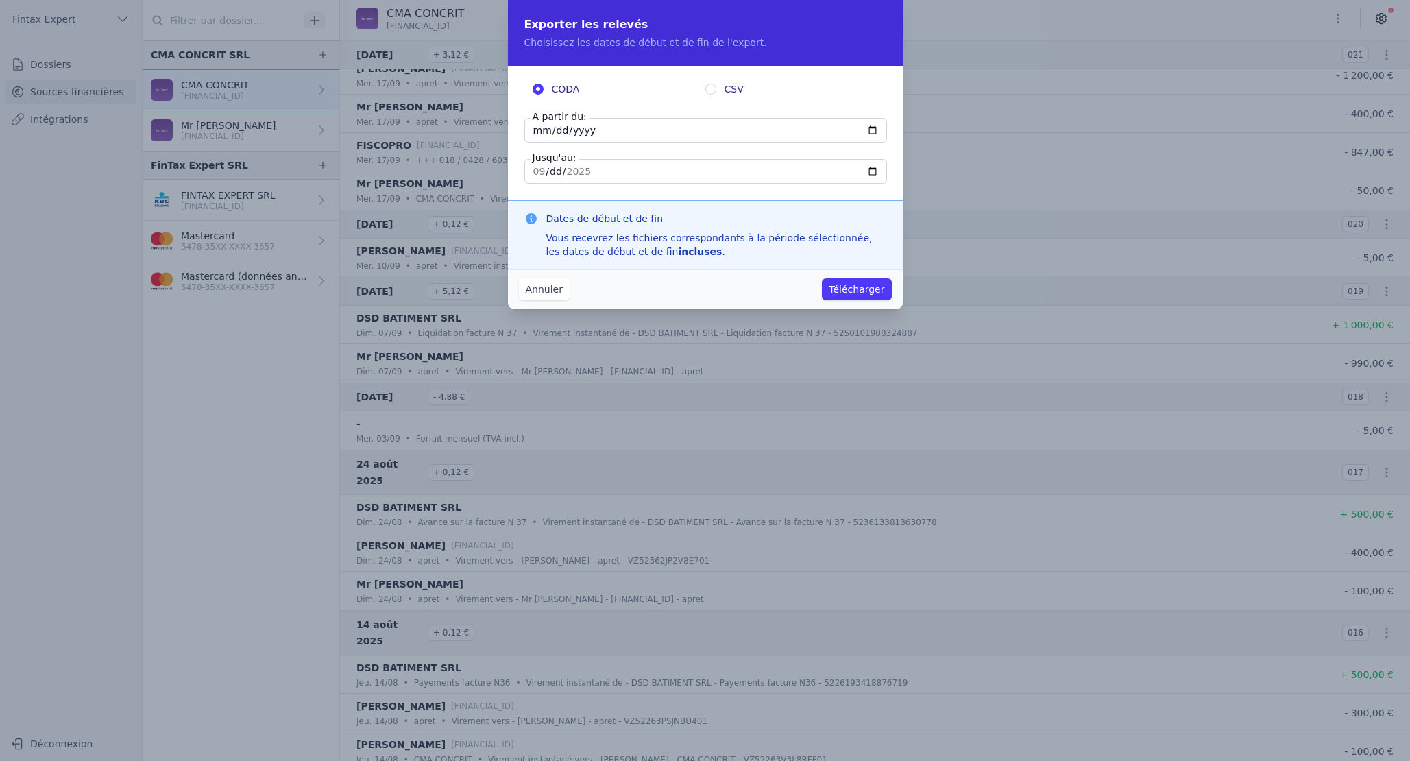
click at [720, 91] on label "CSV" at bounding box center [791, 89] width 173 height 14
click at [716, 91] on input "CSV" at bounding box center [710, 89] width 11 height 11
radio input "true"
radio input "false"
click at [541, 132] on input "2025-09-17" at bounding box center [705, 130] width 363 height 25
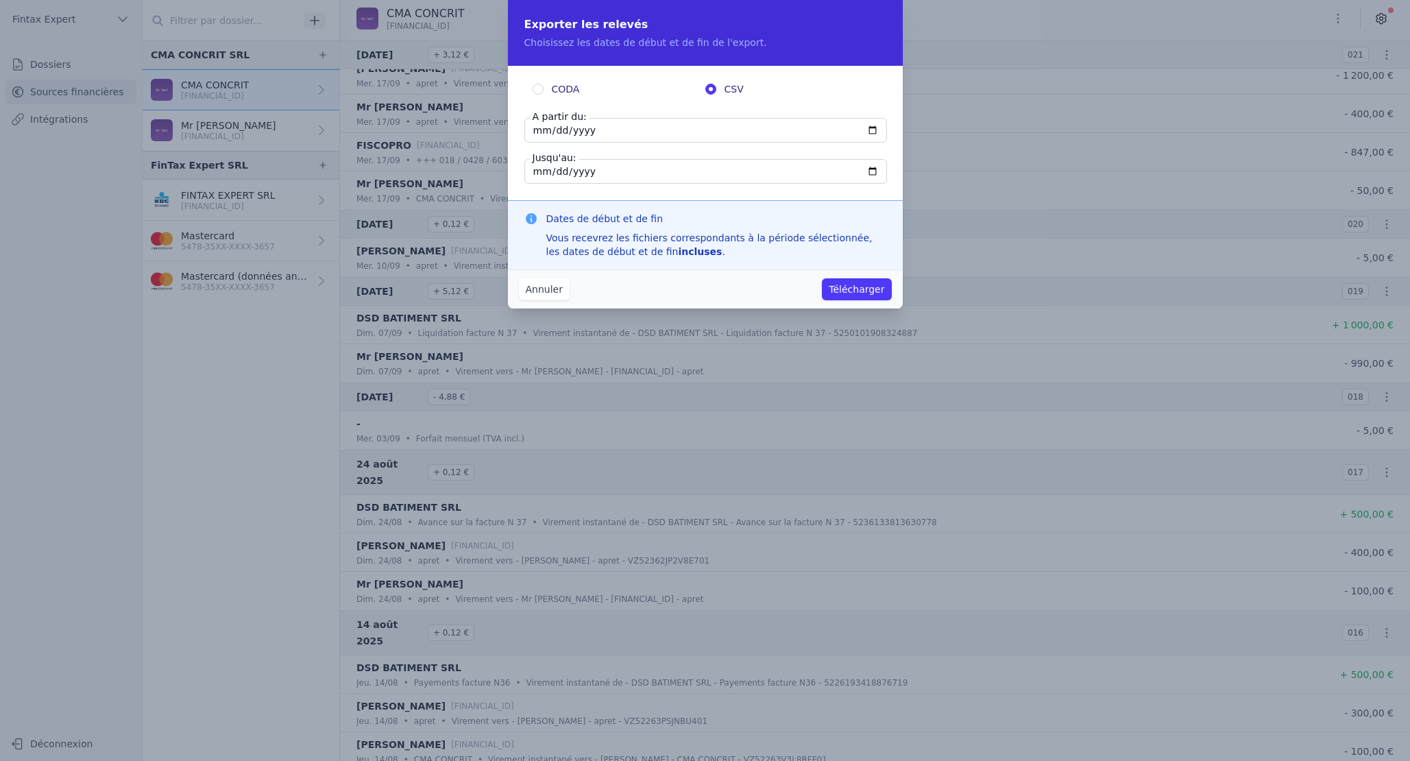
type input "2024-07-03"
type input "2025-09-03"
type input "2024-12-31"
click at [859, 295] on button "Télécharger" at bounding box center [856, 289] width 69 height 22
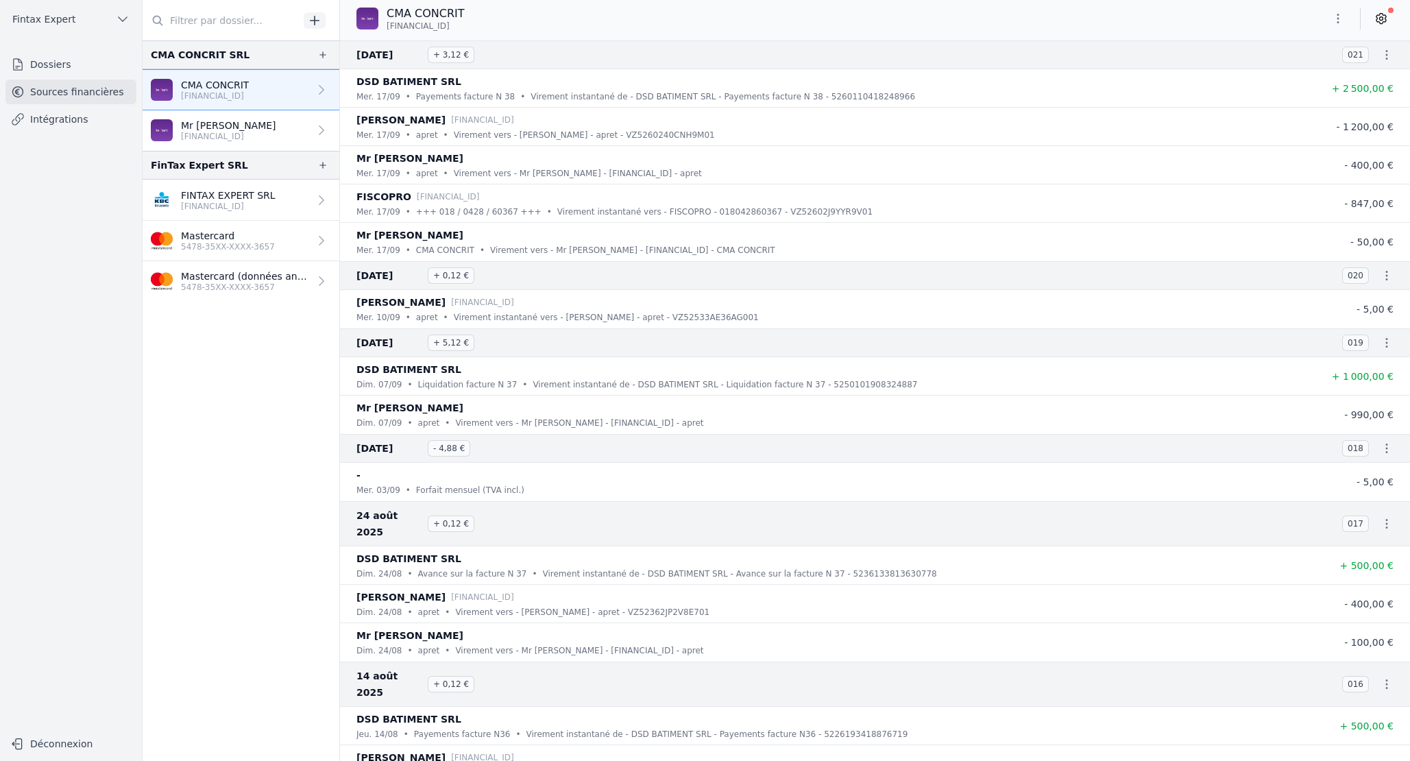
click at [215, 134] on p "BE56 9501 9511 1488" at bounding box center [228, 136] width 95 height 11
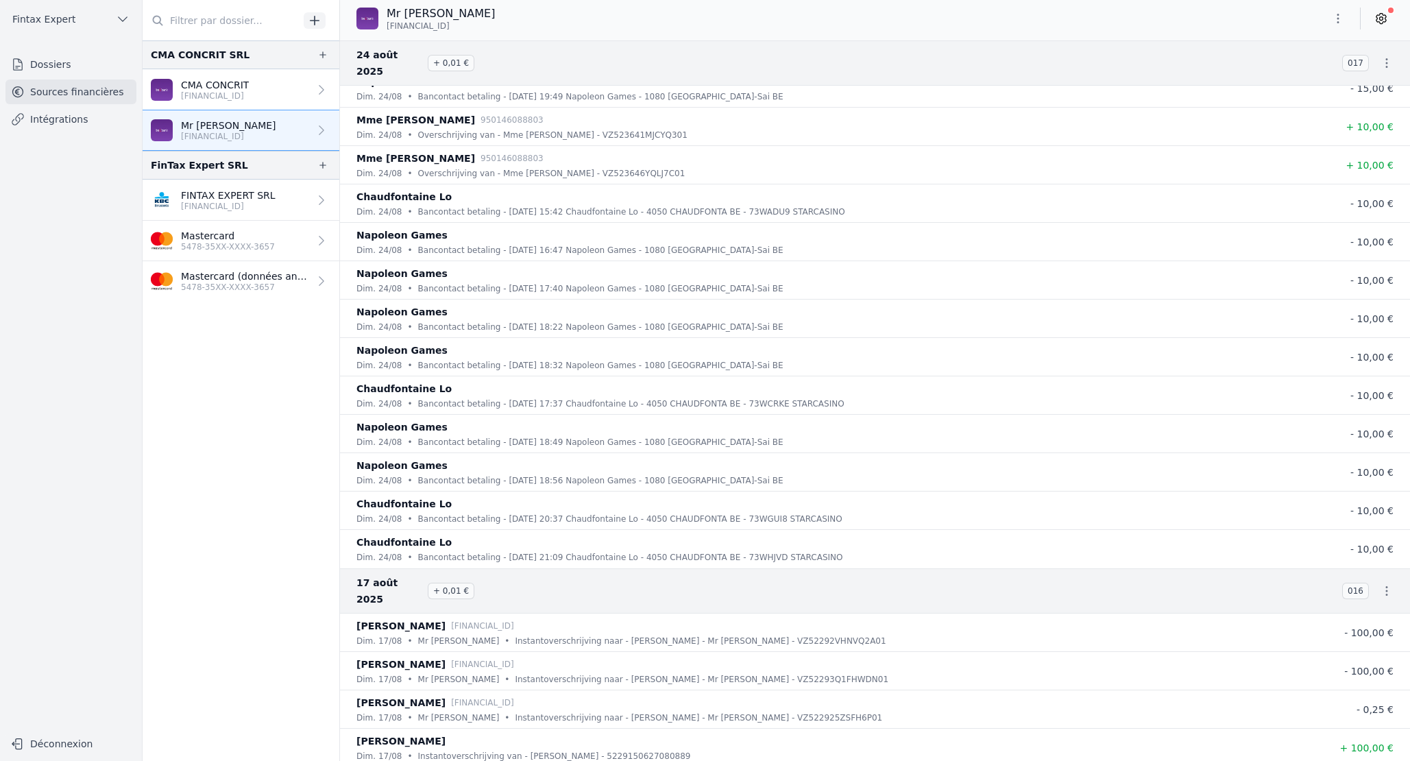
scroll to position [2735, 0]
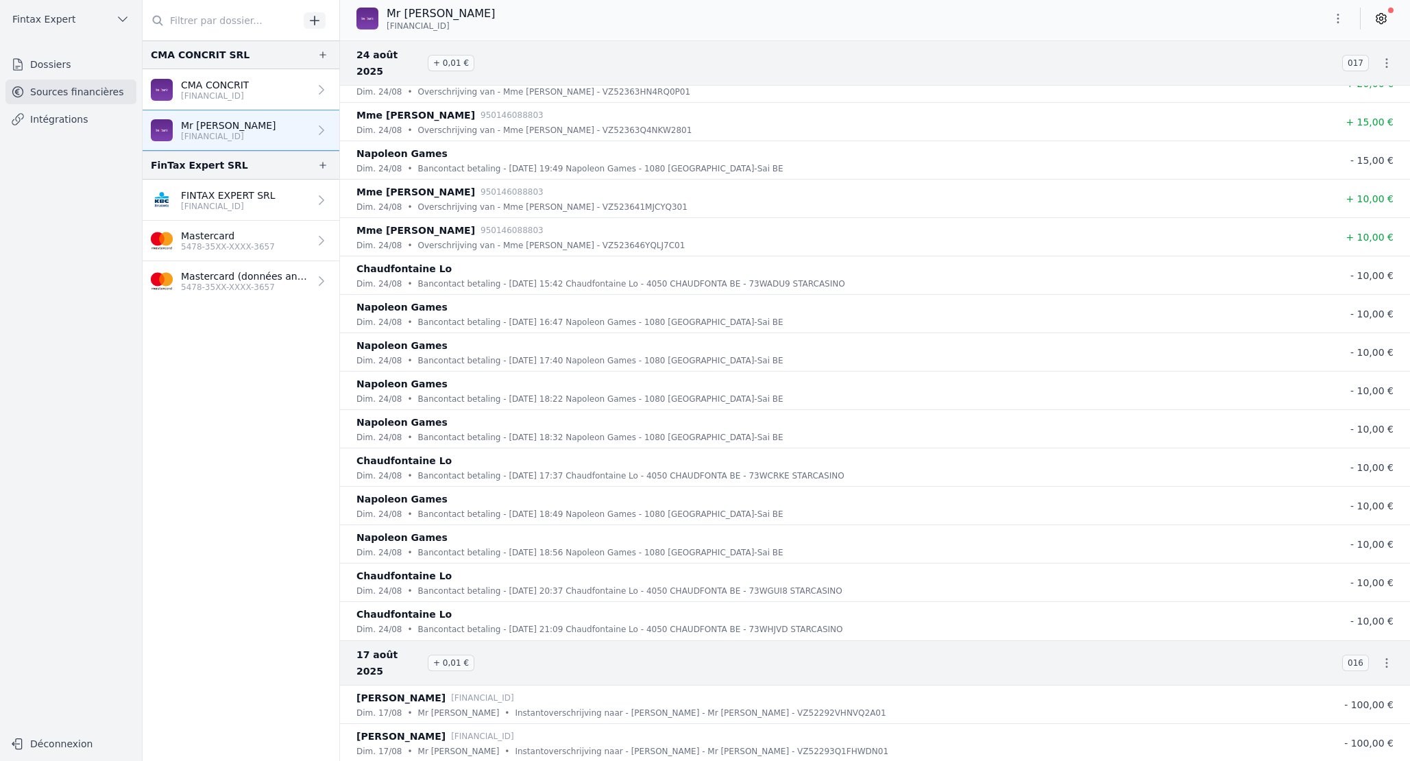
click at [249, 93] on p "BE31 9502 1245 1755" at bounding box center [215, 95] width 68 height 11
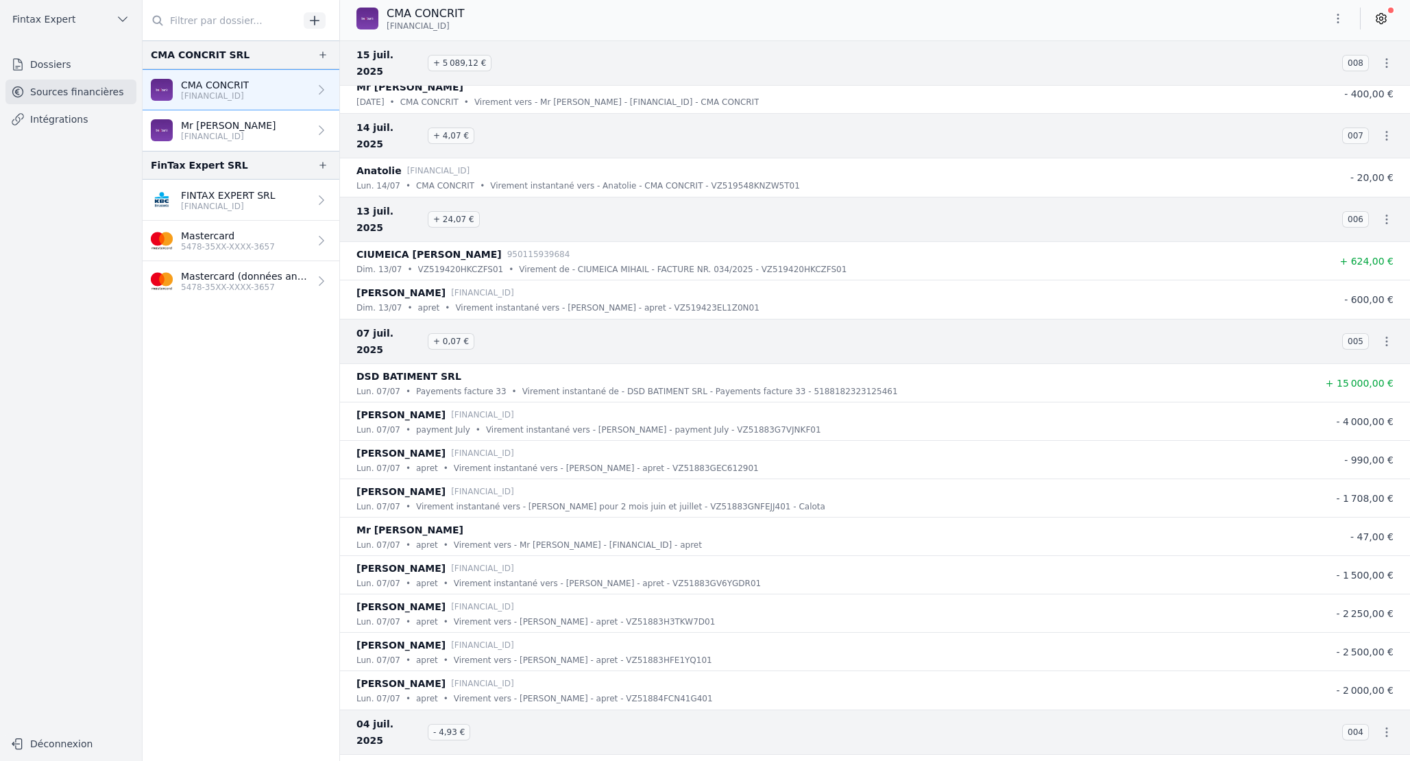
scroll to position [1862, 0]
drag, startPoint x: 356, startPoint y: 405, endPoint x: 559, endPoint y: 415, distance: 203.8
click at [559, 478] on li "Lawers Ferdinand BE30 2100 8134 0111 lun. 07/07 • Virement instantané vers - La…" at bounding box center [875, 497] width 1070 height 38
click at [322, 51] on icon "button" at bounding box center [322, 54] width 11 height 11
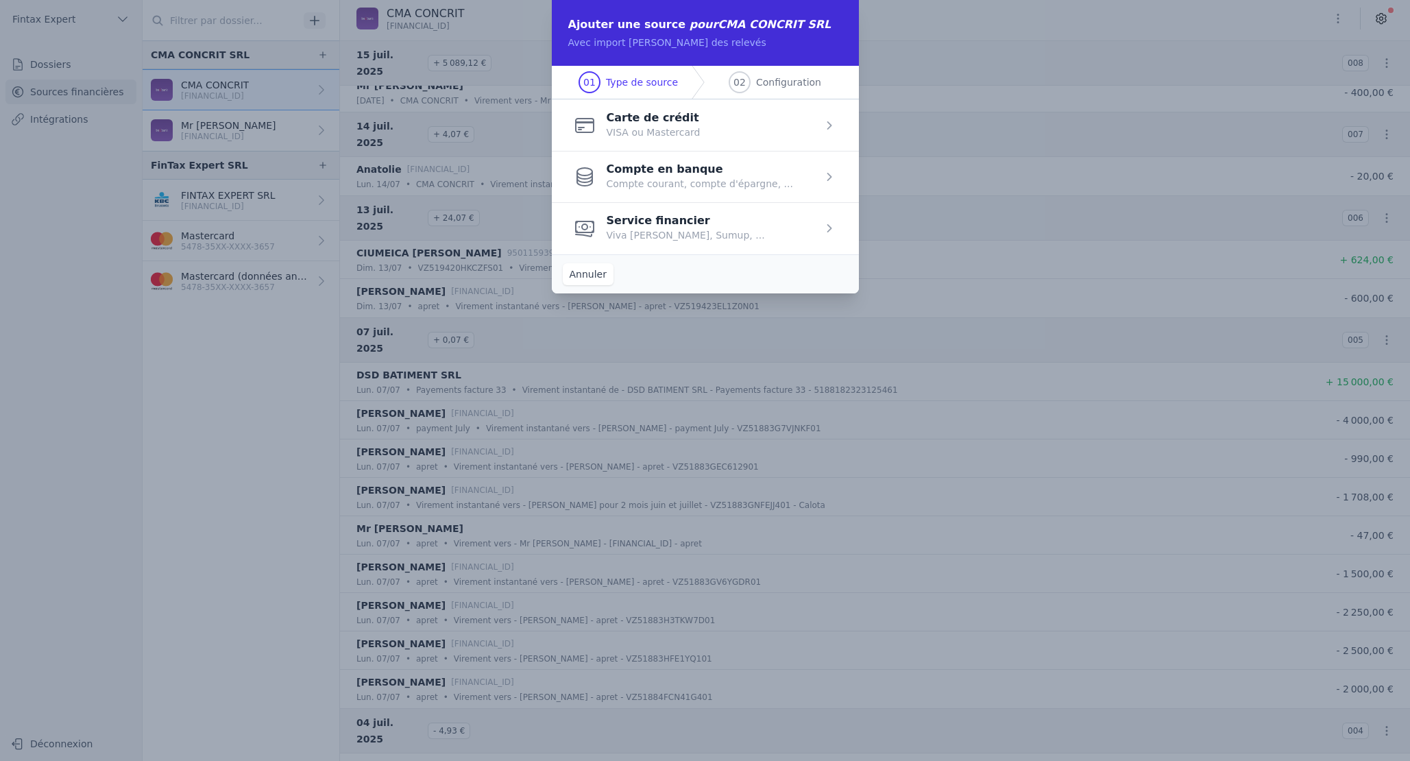
click at [672, 172] on span "button" at bounding box center [705, 176] width 307 height 51
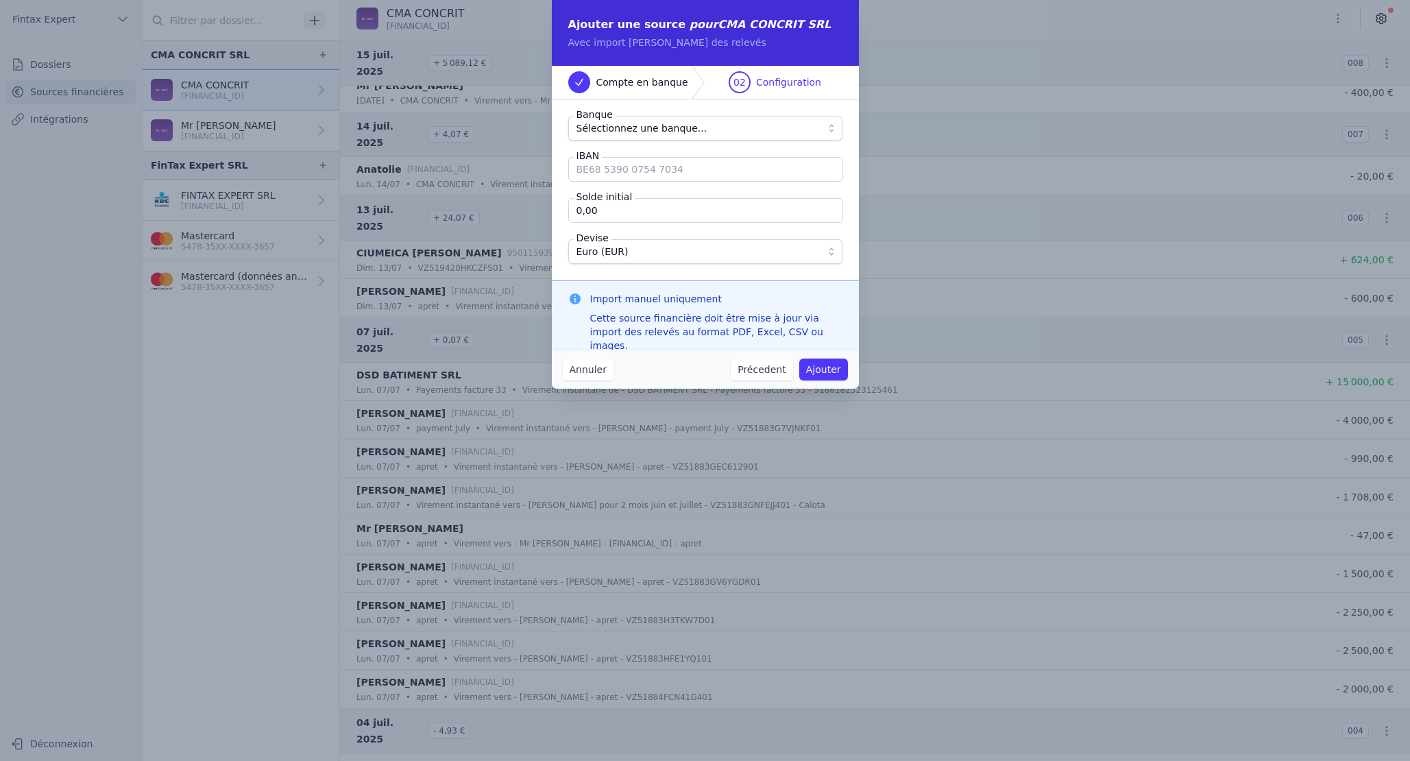
click at [628, 125] on span "Sélectionnez une banque..." at bounding box center [642, 128] width 131 height 16
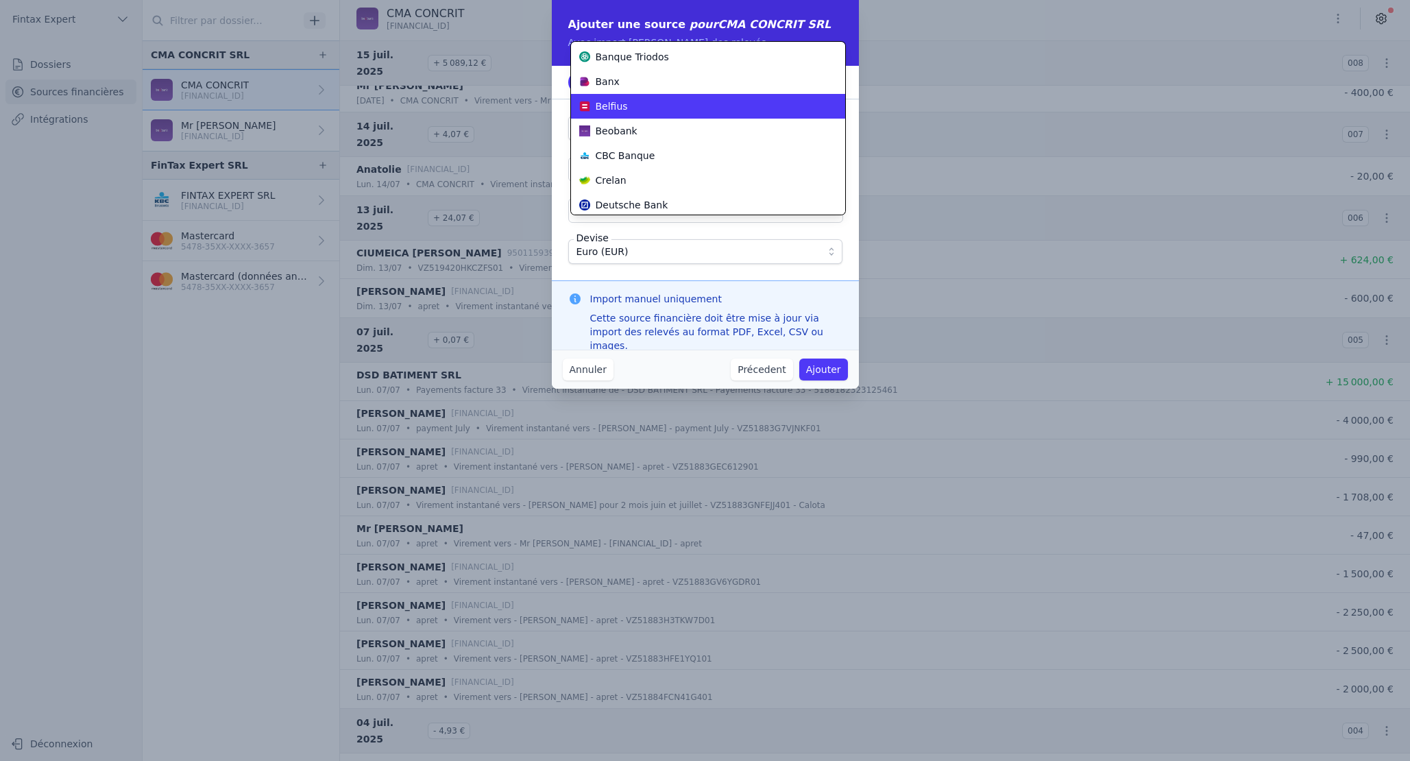
scroll to position [195, 0]
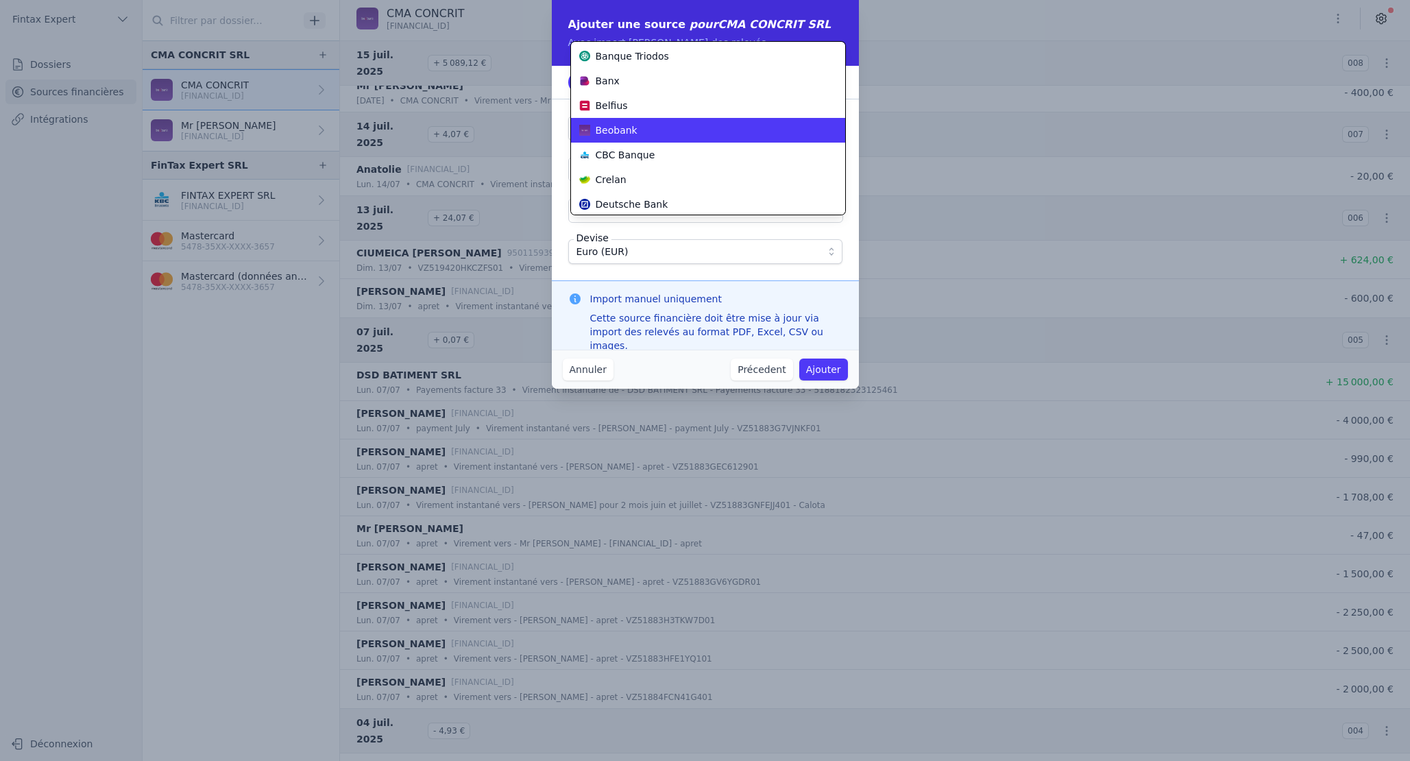
click at [627, 134] on span "Beobank" at bounding box center [617, 130] width 42 height 14
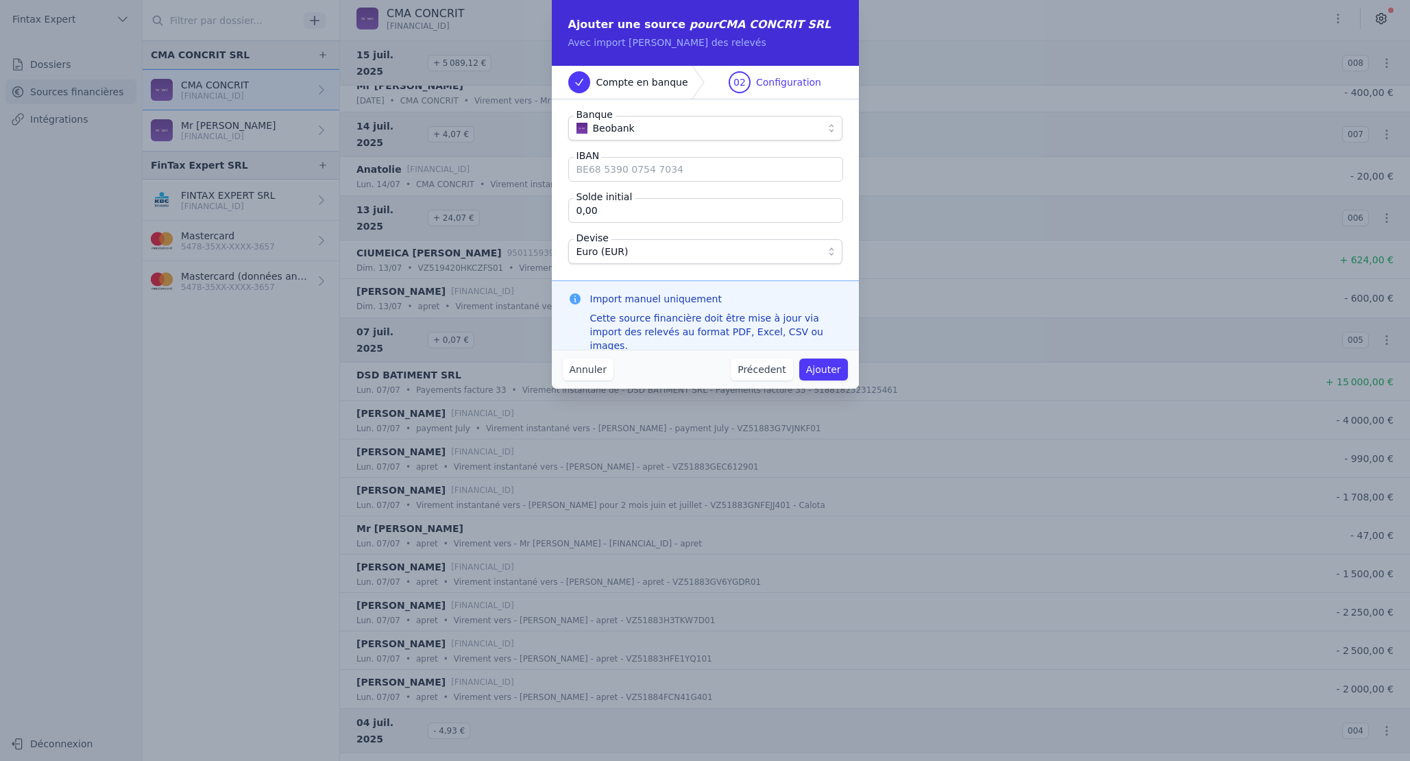
scroll to position [0, 0]
click at [690, 174] on input "IBAN" at bounding box center [705, 169] width 275 height 25
type input "BE31 9502 1245 1755"
click at [825, 367] on button "Ajouter" at bounding box center [823, 370] width 49 height 22
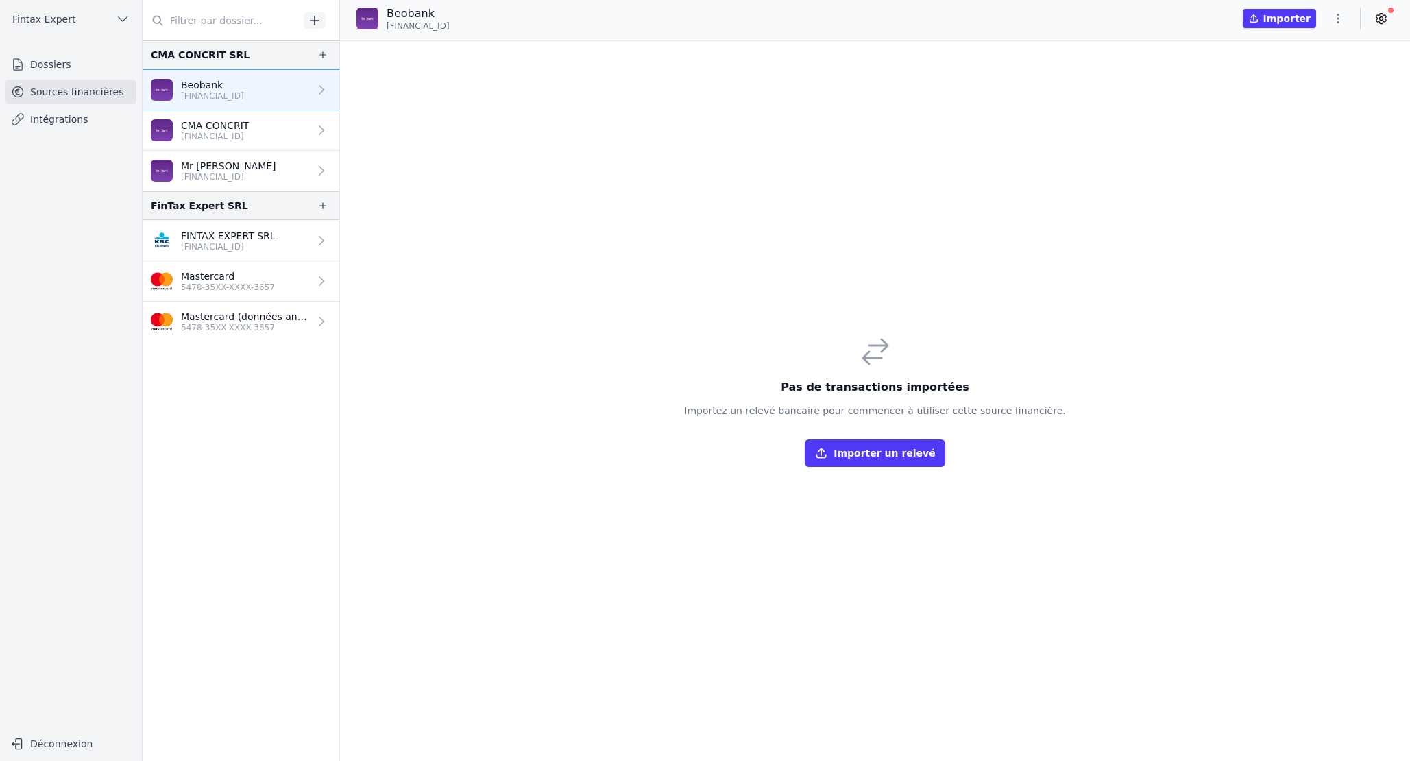
click at [873, 454] on button "Importer un relevé" at bounding box center [875, 452] width 140 height 27
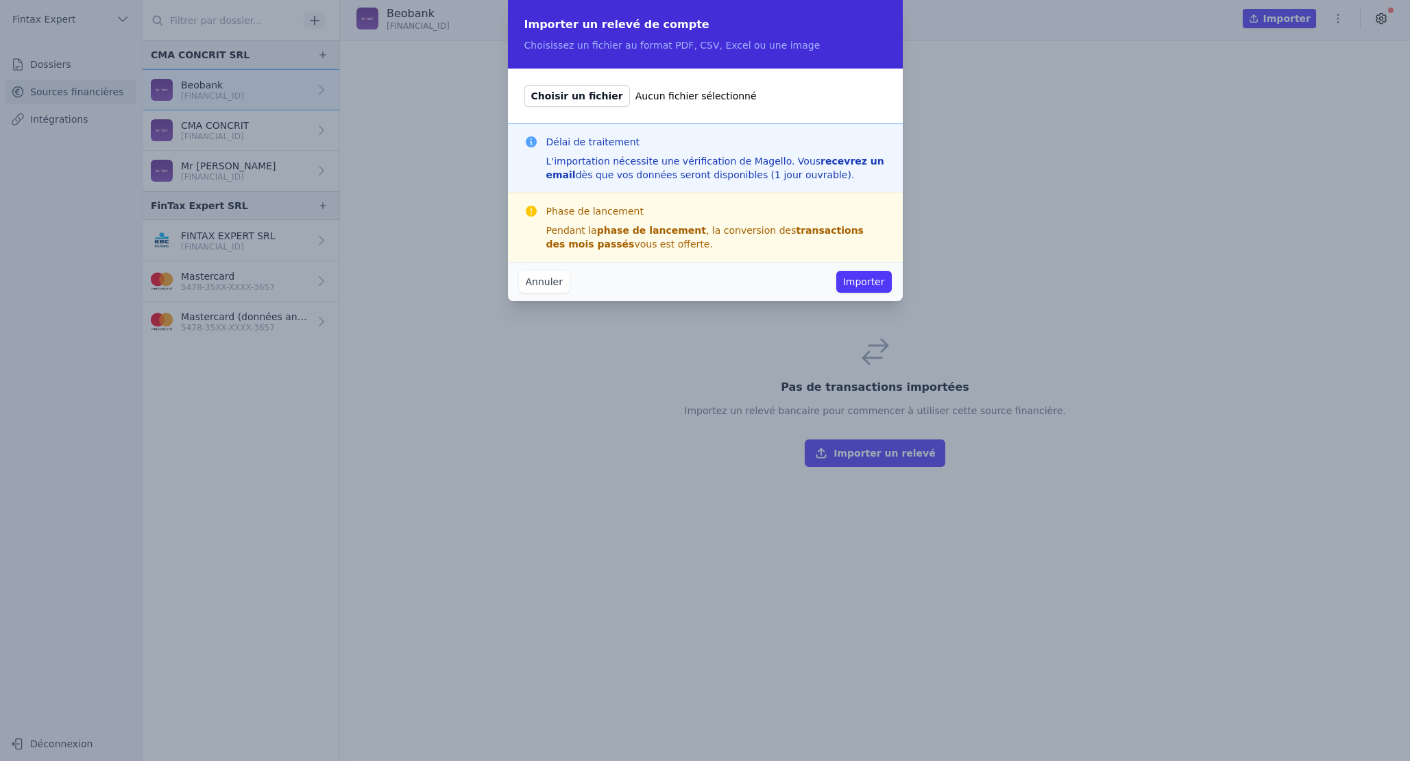
click at [575, 97] on span "Choisir un fichier" at bounding box center [577, 96] width 106 height 22
click at [524, 85] on input "Choisir un fichier Aucun fichier sélectionné" at bounding box center [524, 84] width 1 height 1
type input "C:\fakepath\DVI-Account_statement_-_BE31950212451755_BUSINESS_PACKAGE_ACCOUNT_C…"
click at [862, 283] on button "Importer" at bounding box center [864, 282] width 56 height 22
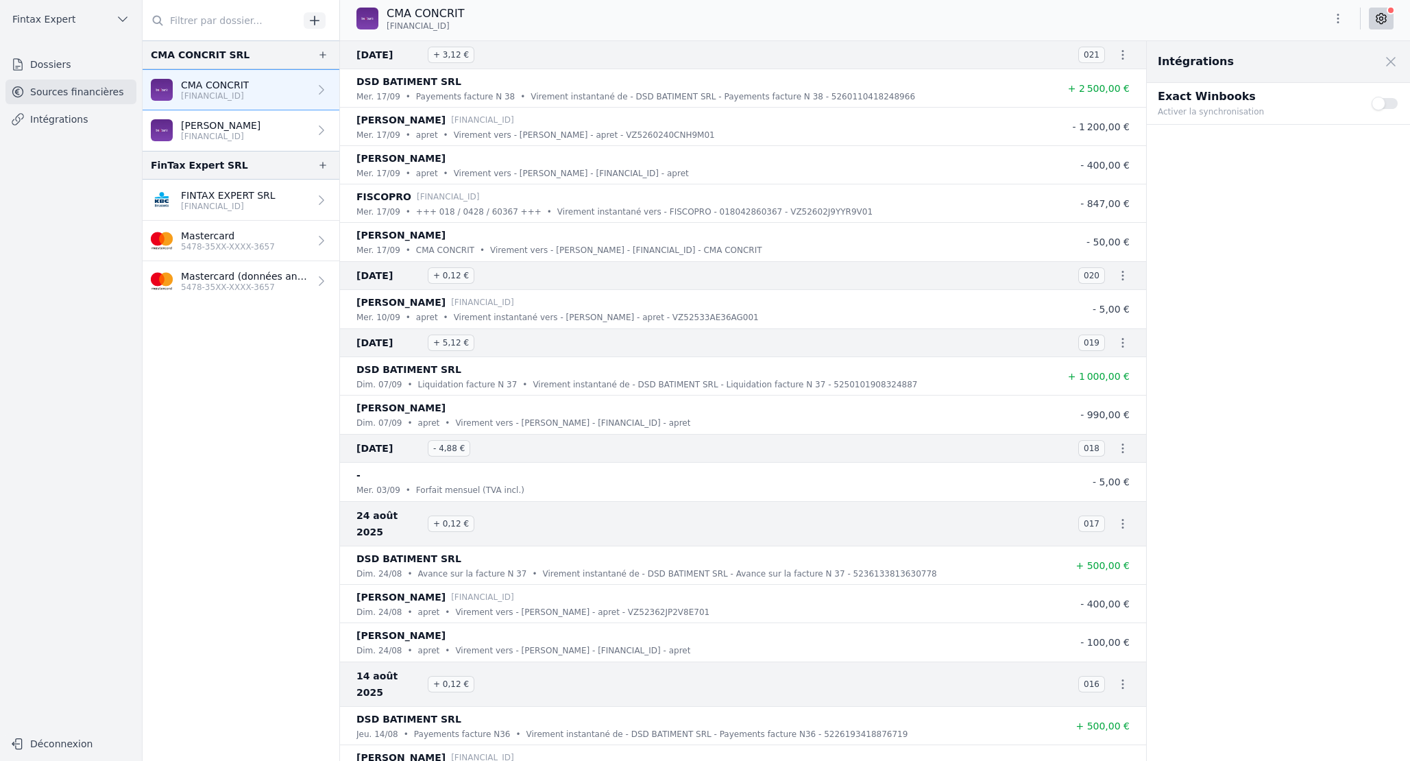
click at [1342, 19] on icon "button" at bounding box center [1338, 19] width 14 height 14
click at [1298, 76] on button "Exporter" at bounding box center [1305, 72] width 99 height 25
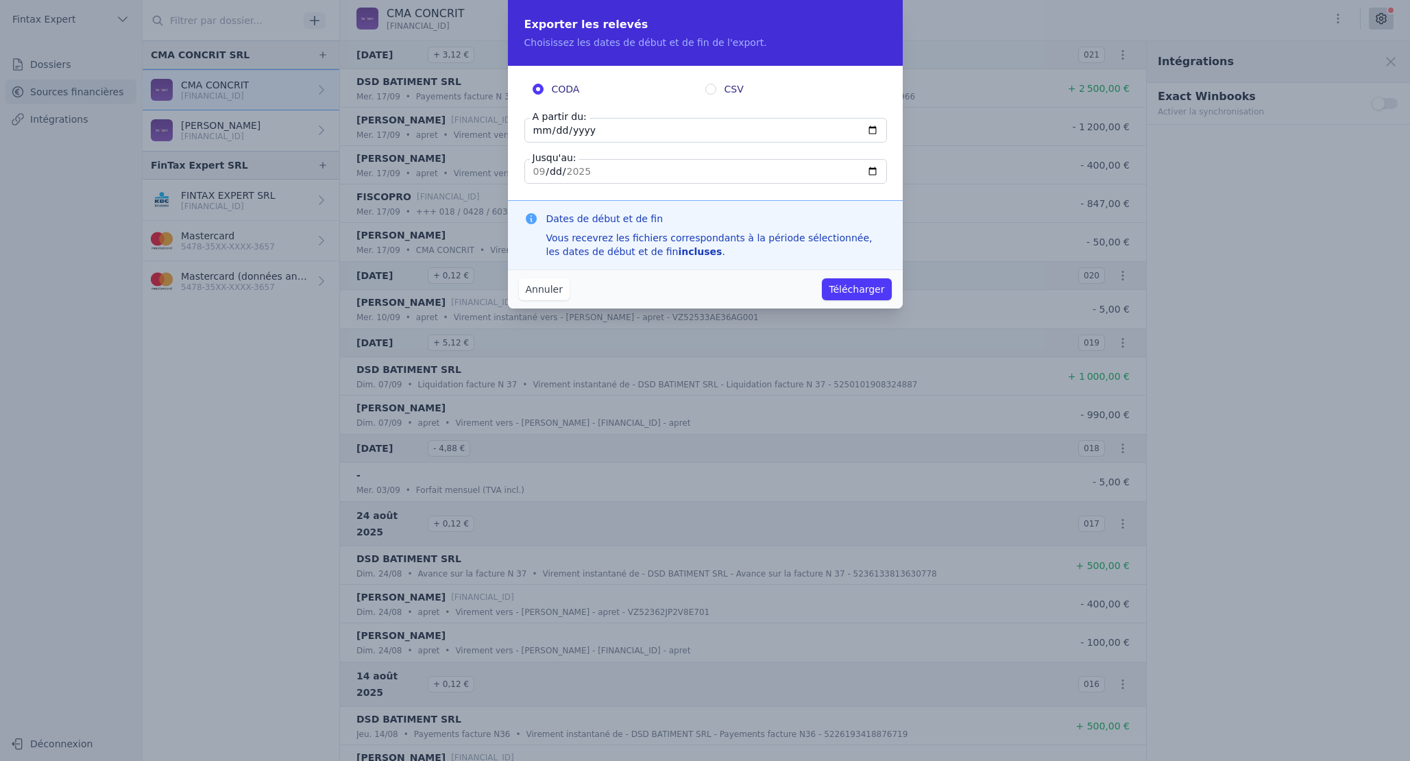
click at [534, 129] on input "2025-09-17" at bounding box center [705, 130] width 363 height 25
type input "2024-01-01"
type input "2025-09-03"
type input "2024-12-31"
click at [853, 290] on button "Télécharger" at bounding box center [856, 289] width 69 height 22
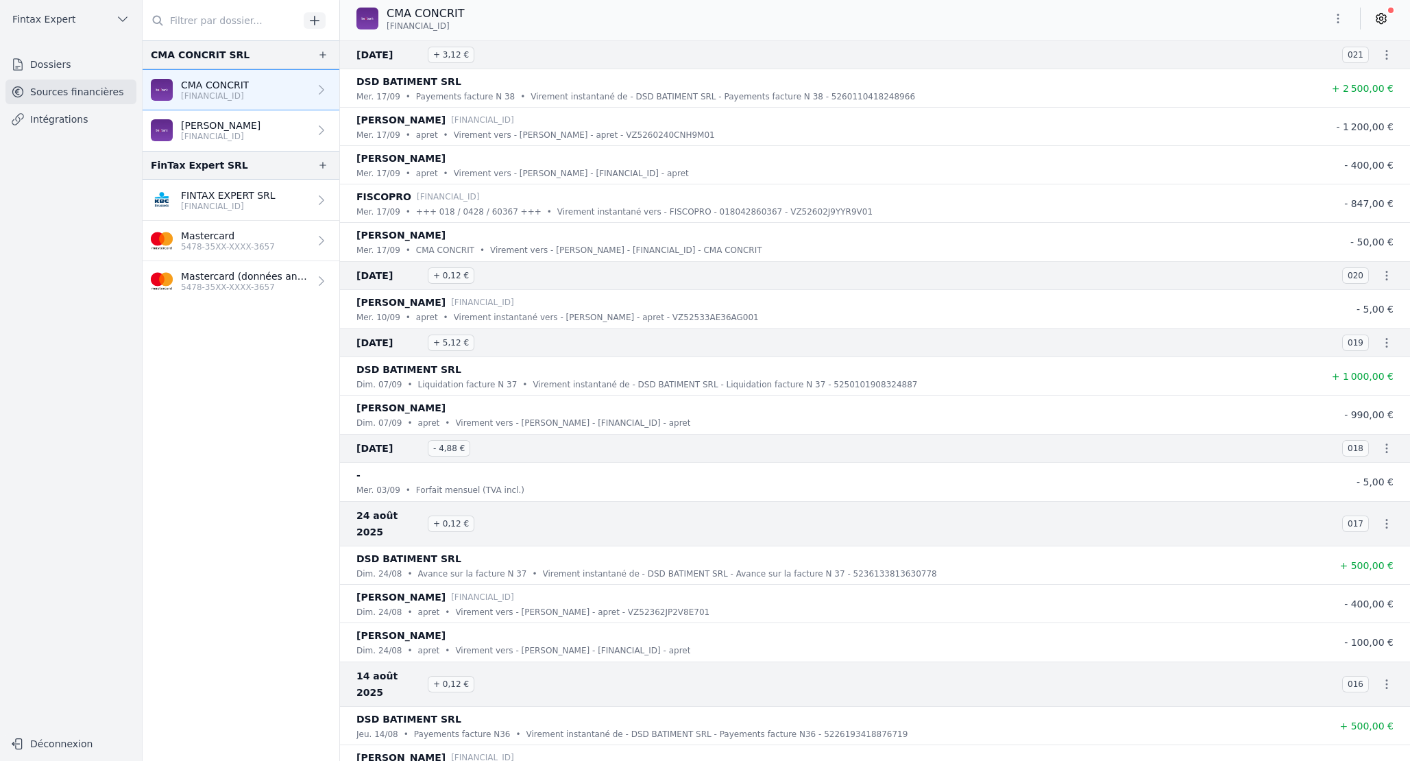
click at [1387, 16] on icon at bounding box center [1381, 19] width 14 height 14
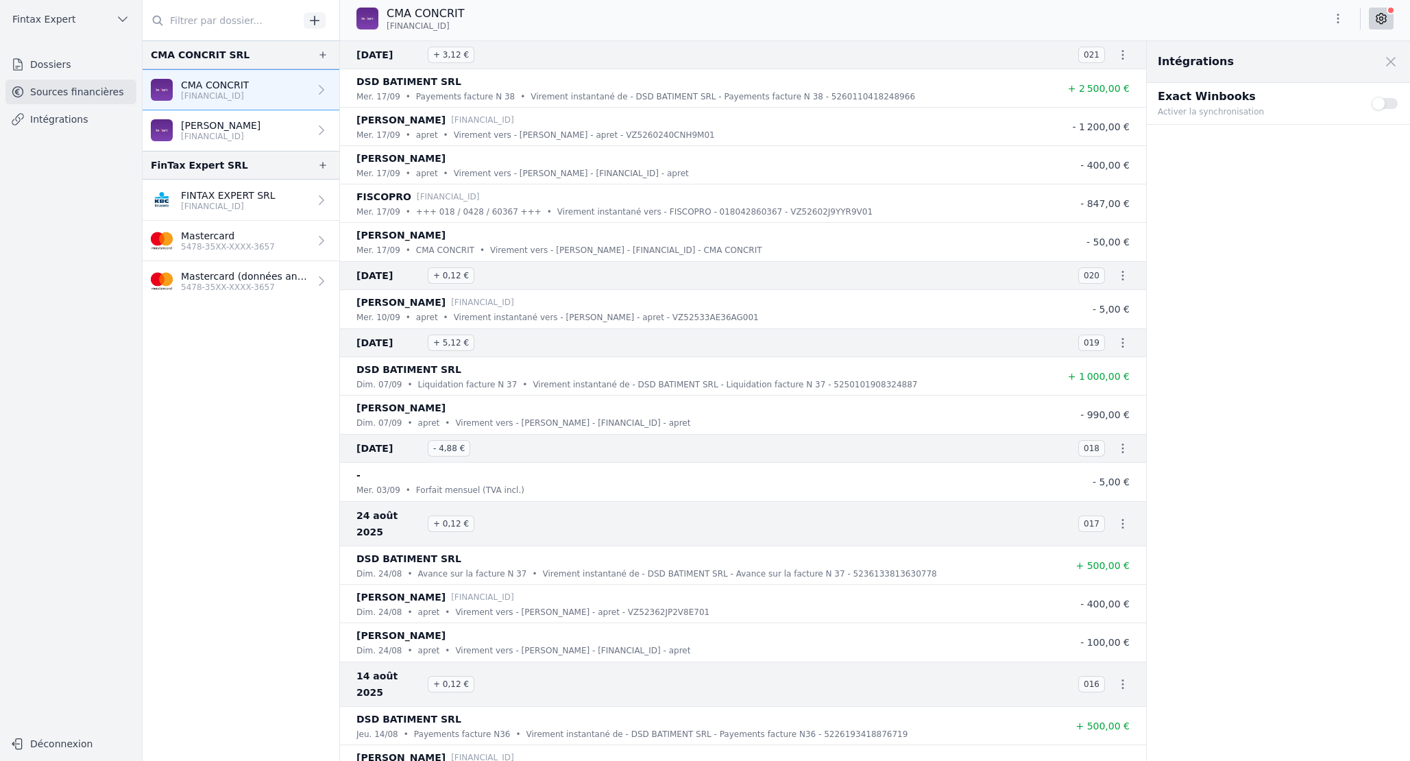
click at [1109, 8] on div "CMA CONCRIT BE31 9502 1245 1755" at bounding box center [875, 18] width 1070 height 26
click at [1394, 63] on span at bounding box center [1391, 62] width 30 height 30
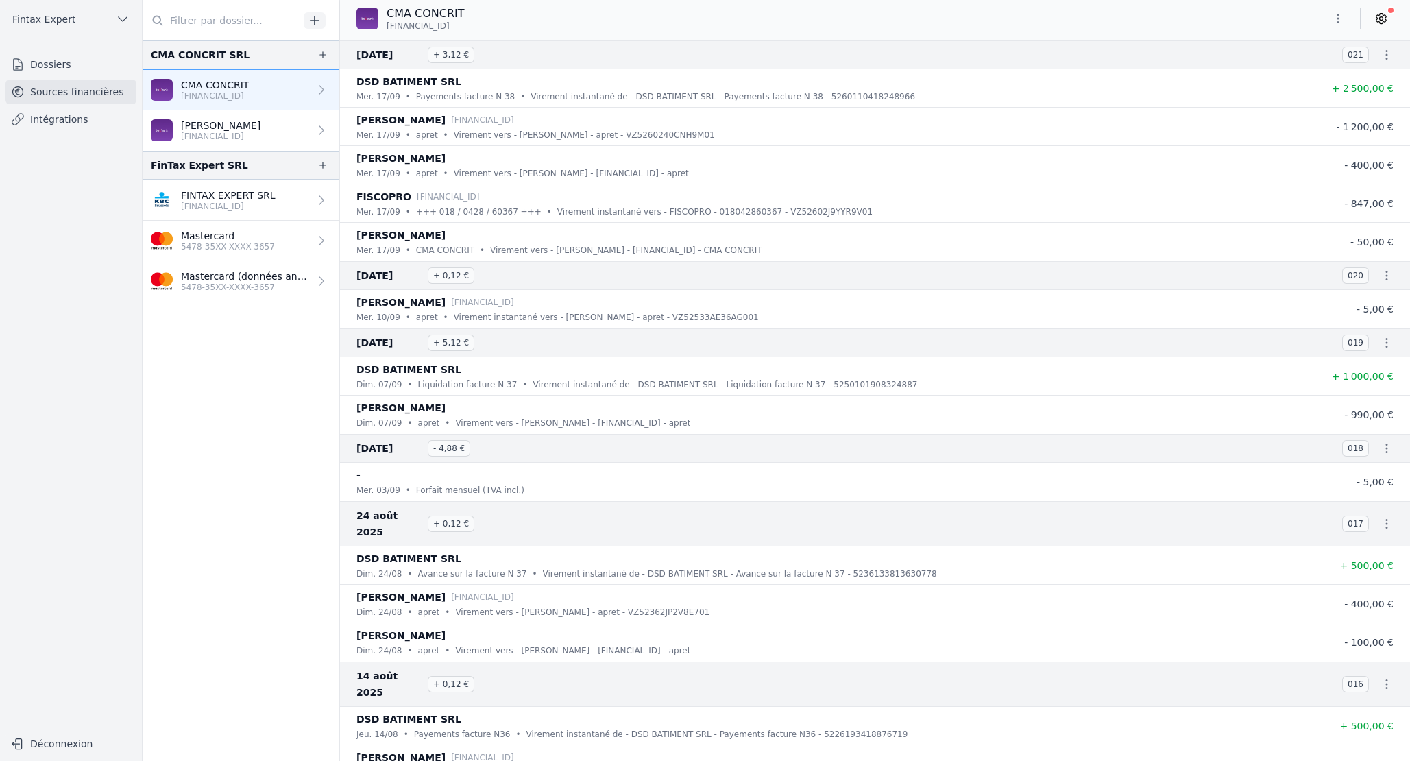
click at [1386, 52] on icon "button" at bounding box center [1387, 55] width 14 height 14
click at [1013, 22] on div at bounding box center [705, 380] width 1410 height 761
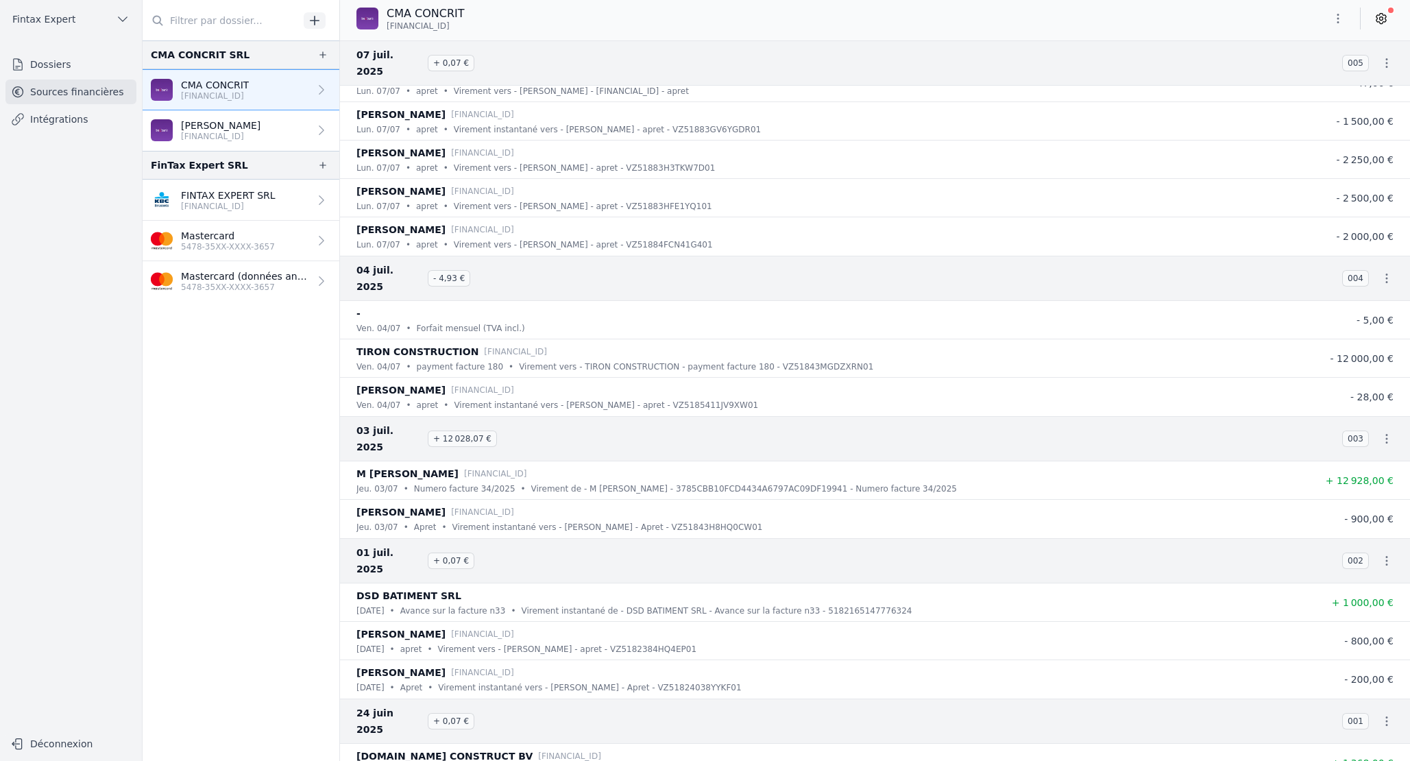
scroll to position [2264, 0]
click at [1341, 21] on icon "button" at bounding box center [1338, 19] width 14 height 14
click at [1298, 80] on button "Exporter" at bounding box center [1305, 72] width 99 height 25
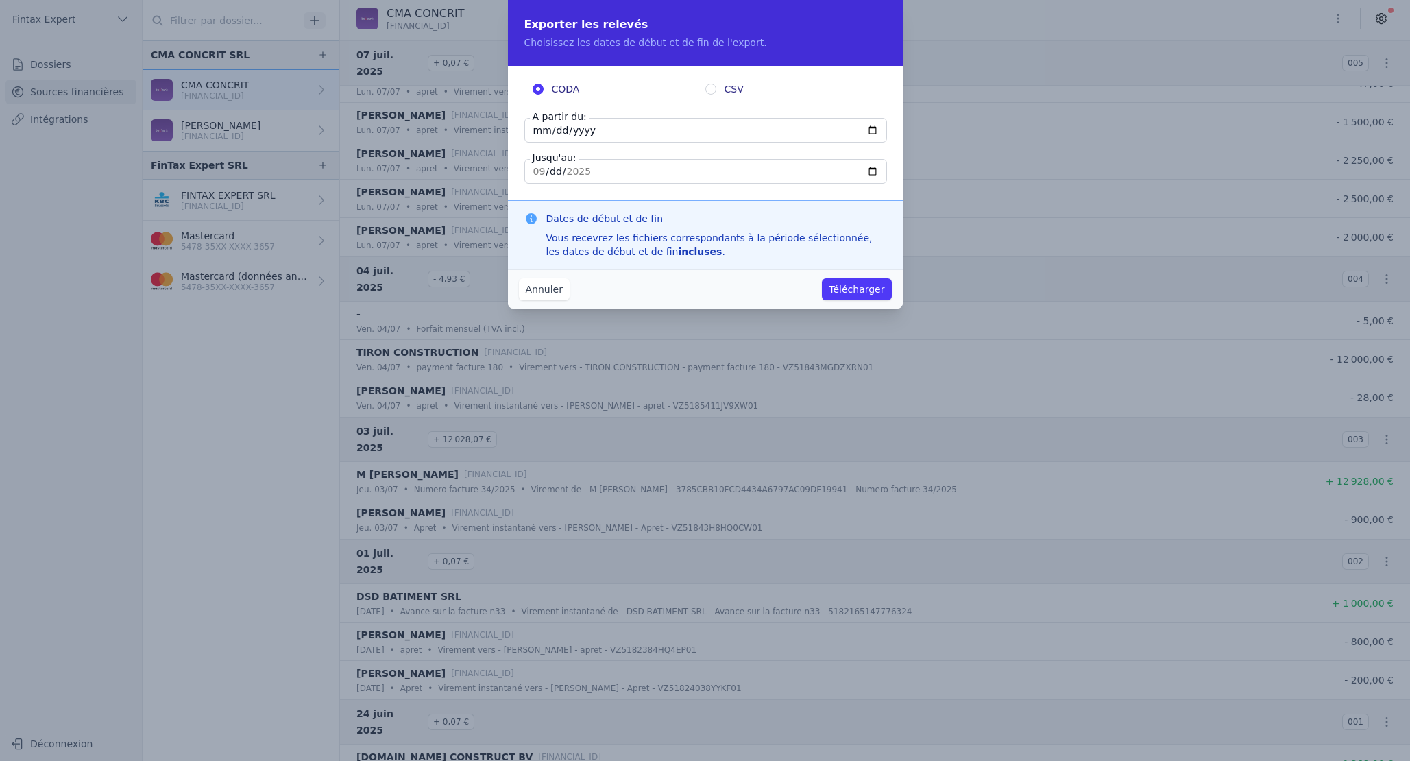
click at [533, 128] on input "2025-09-17" at bounding box center [705, 130] width 363 height 25
type input "2025-01-01"
click at [662, 167] on input "2025-09-17" at bounding box center [705, 171] width 363 height 25
click at [850, 288] on button "Télécharger" at bounding box center [856, 289] width 69 height 22
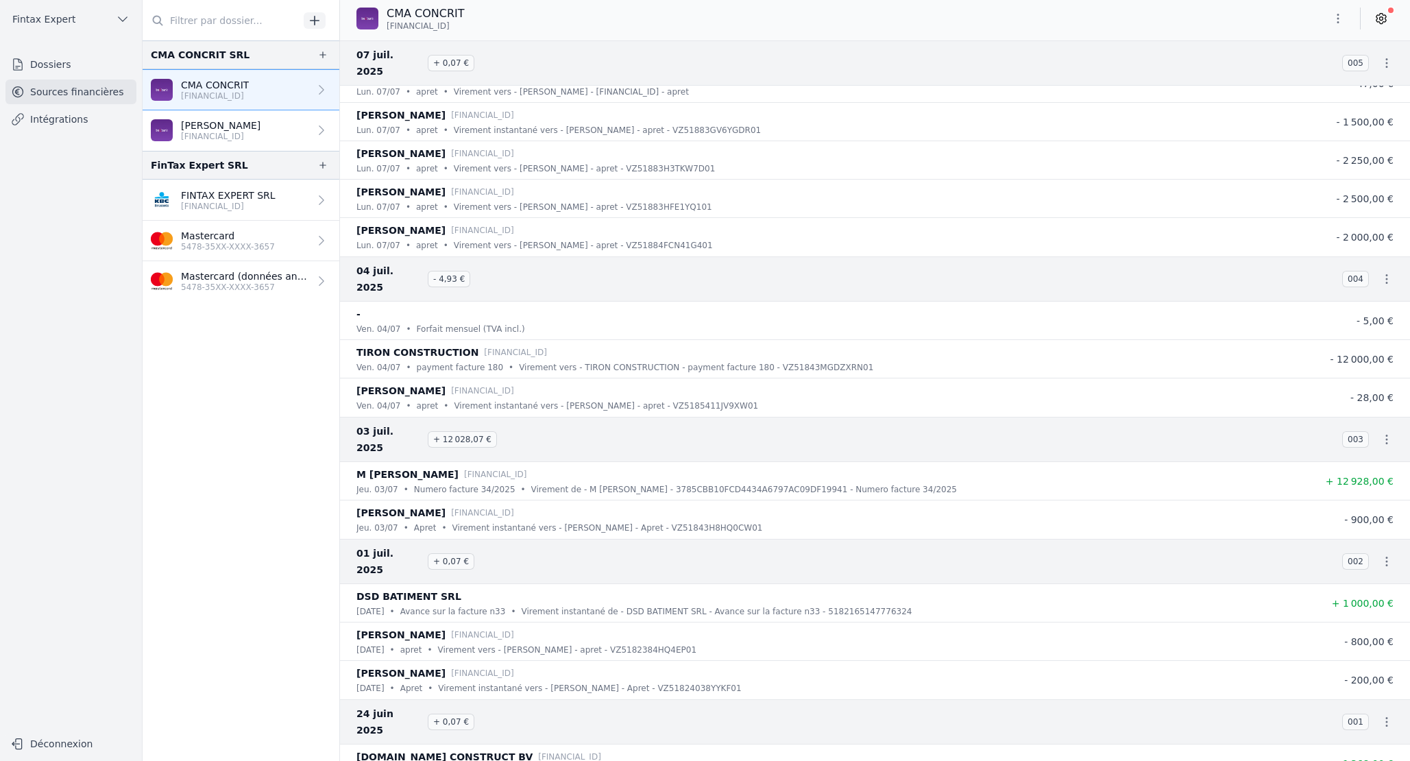
click at [1350, 25] on button "button" at bounding box center [1337, 19] width 27 height 22
click at [1305, 68] on button "Exporter" at bounding box center [1305, 72] width 99 height 25
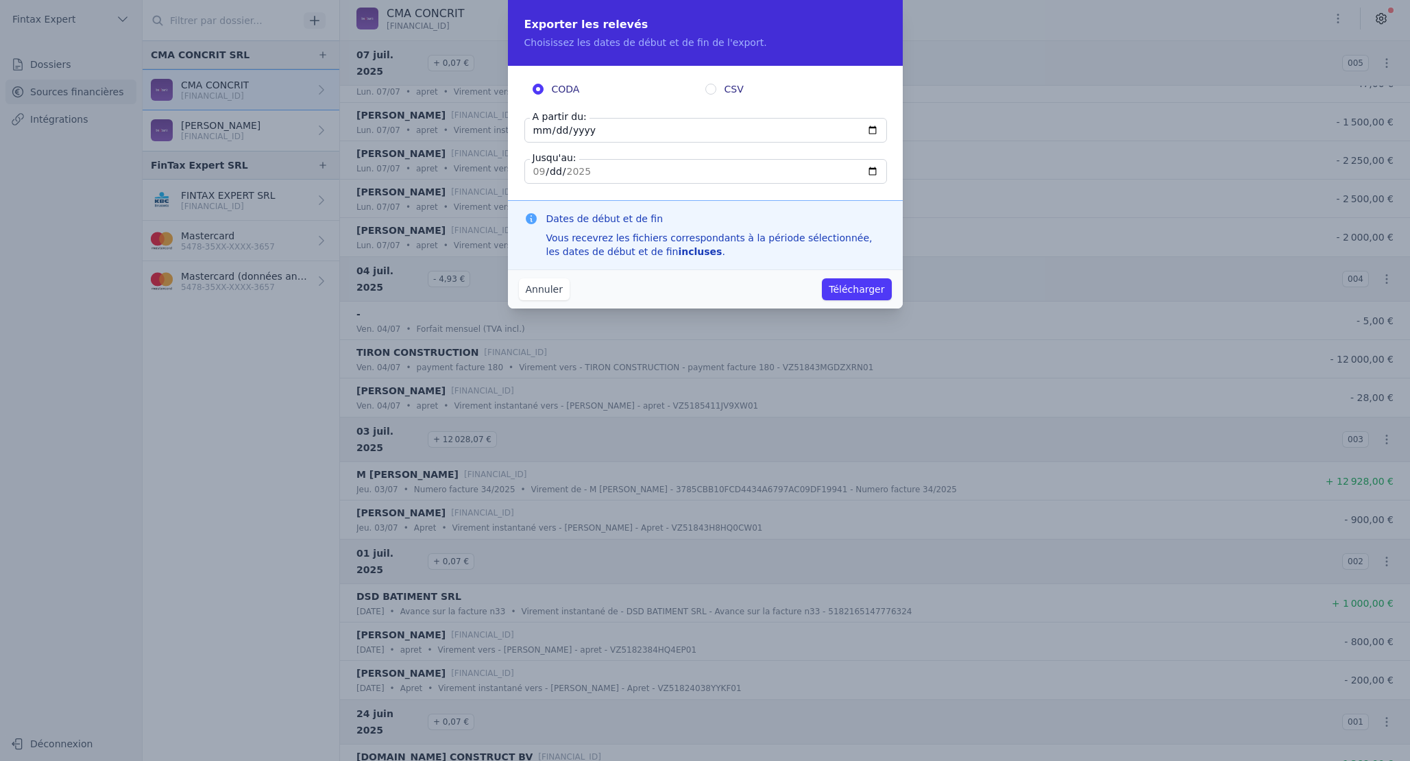
click at [735, 86] on span "CSV" at bounding box center [734, 89] width 19 height 14
click at [716, 86] on input "CSV" at bounding box center [710, 89] width 11 height 11
radio input "true"
radio input "false"
click at [540, 131] on input "2025-09-17" at bounding box center [705, 130] width 363 height 25
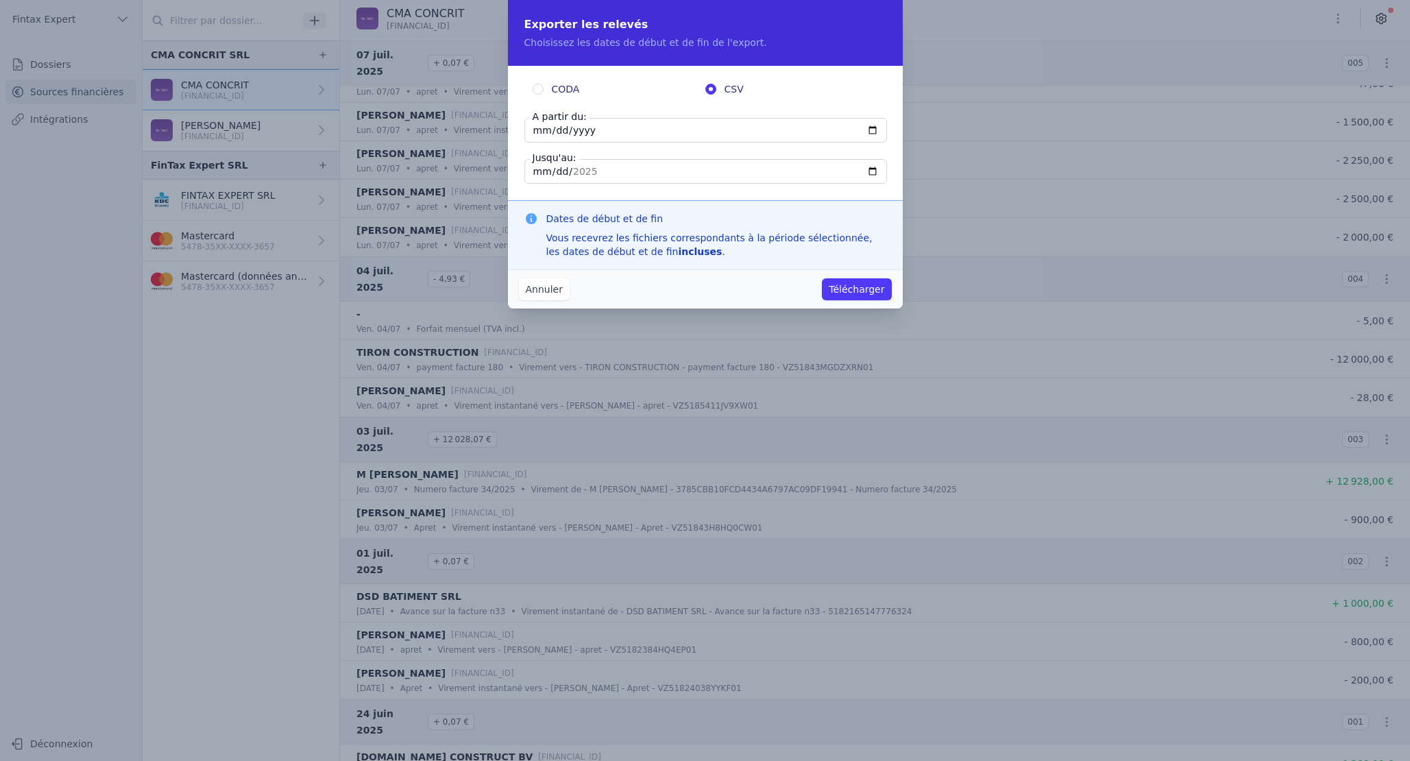
type input "2025-01-01"
click at [844, 283] on button "Télécharger" at bounding box center [856, 289] width 69 height 22
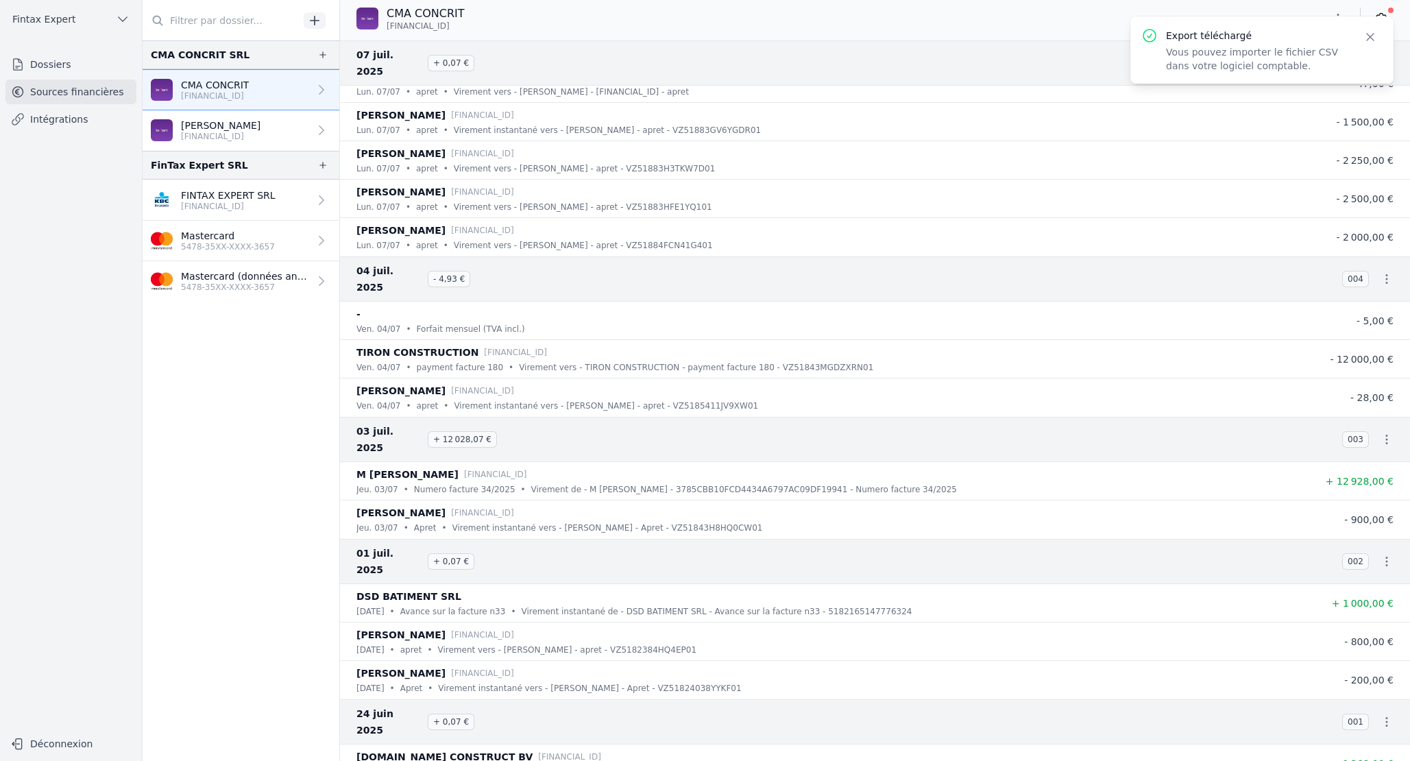
click at [1374, 35] on icon "button" at bounding box center [1371, 37] width 14 height 14
